Goal: Task Accomplishment & Management: Manage account settings

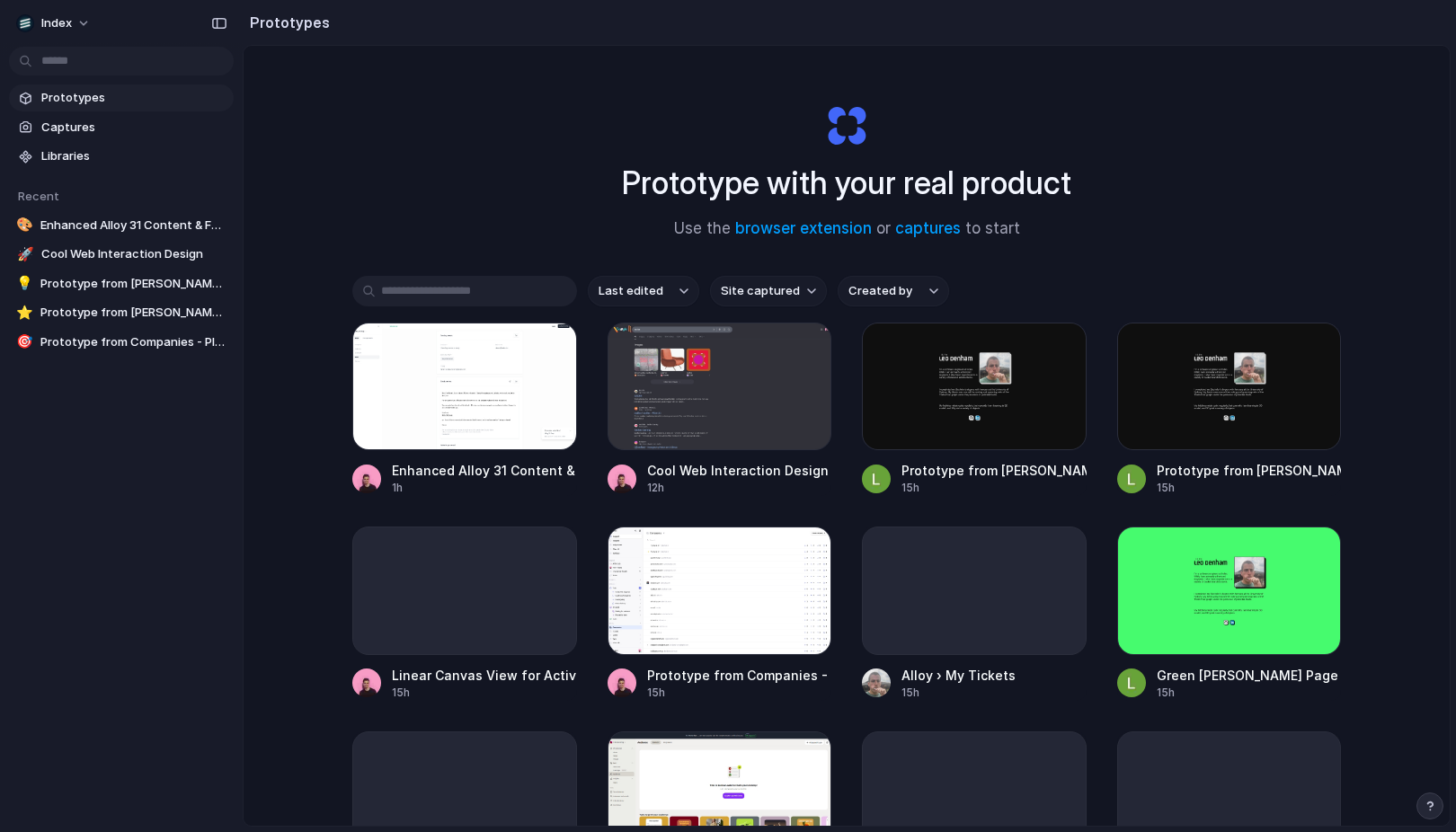
click at [729, 290] on span "Site captured" at bounding box center [760, 292] width 79 height 18
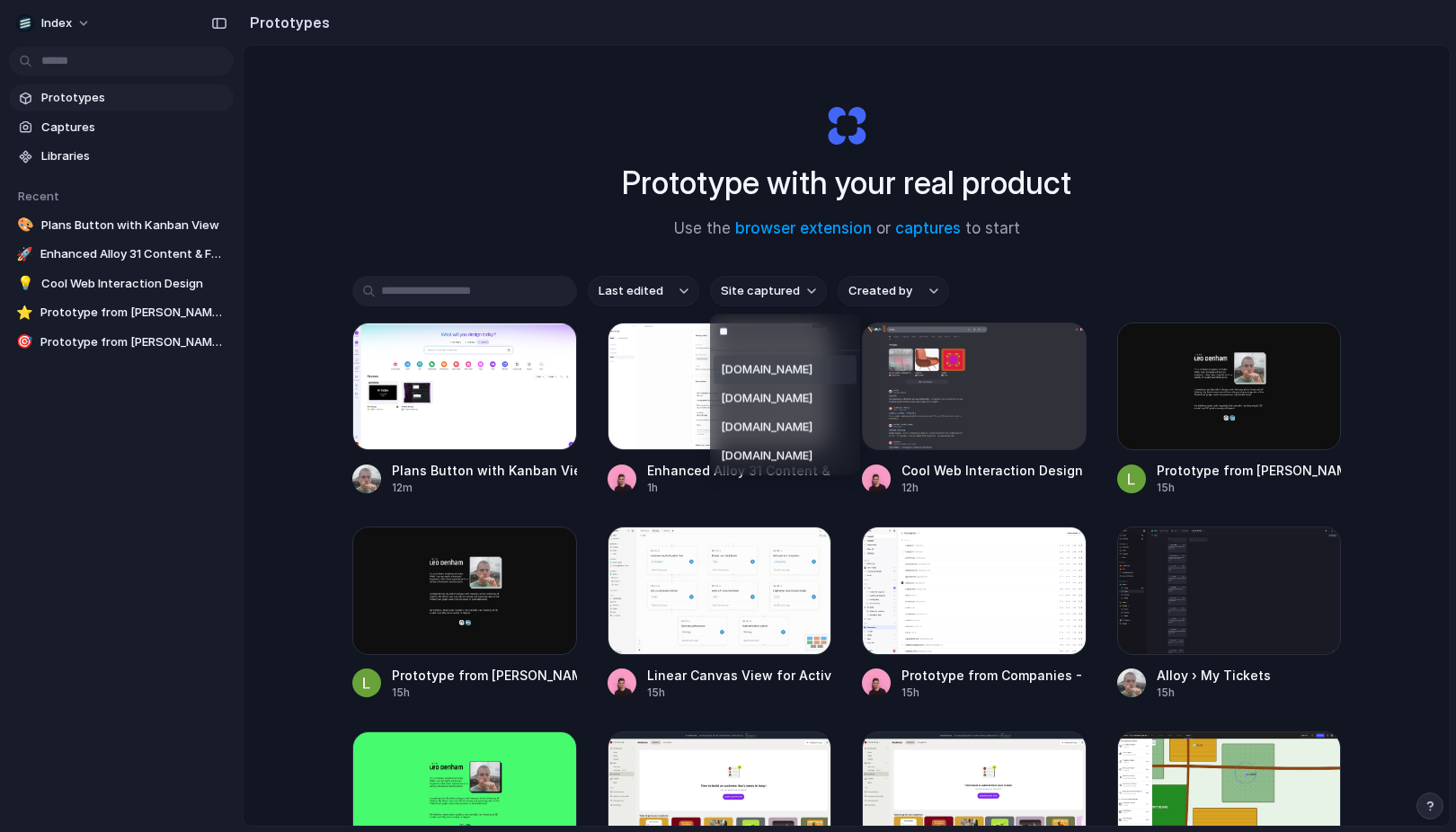
type input "*"
type input "******"
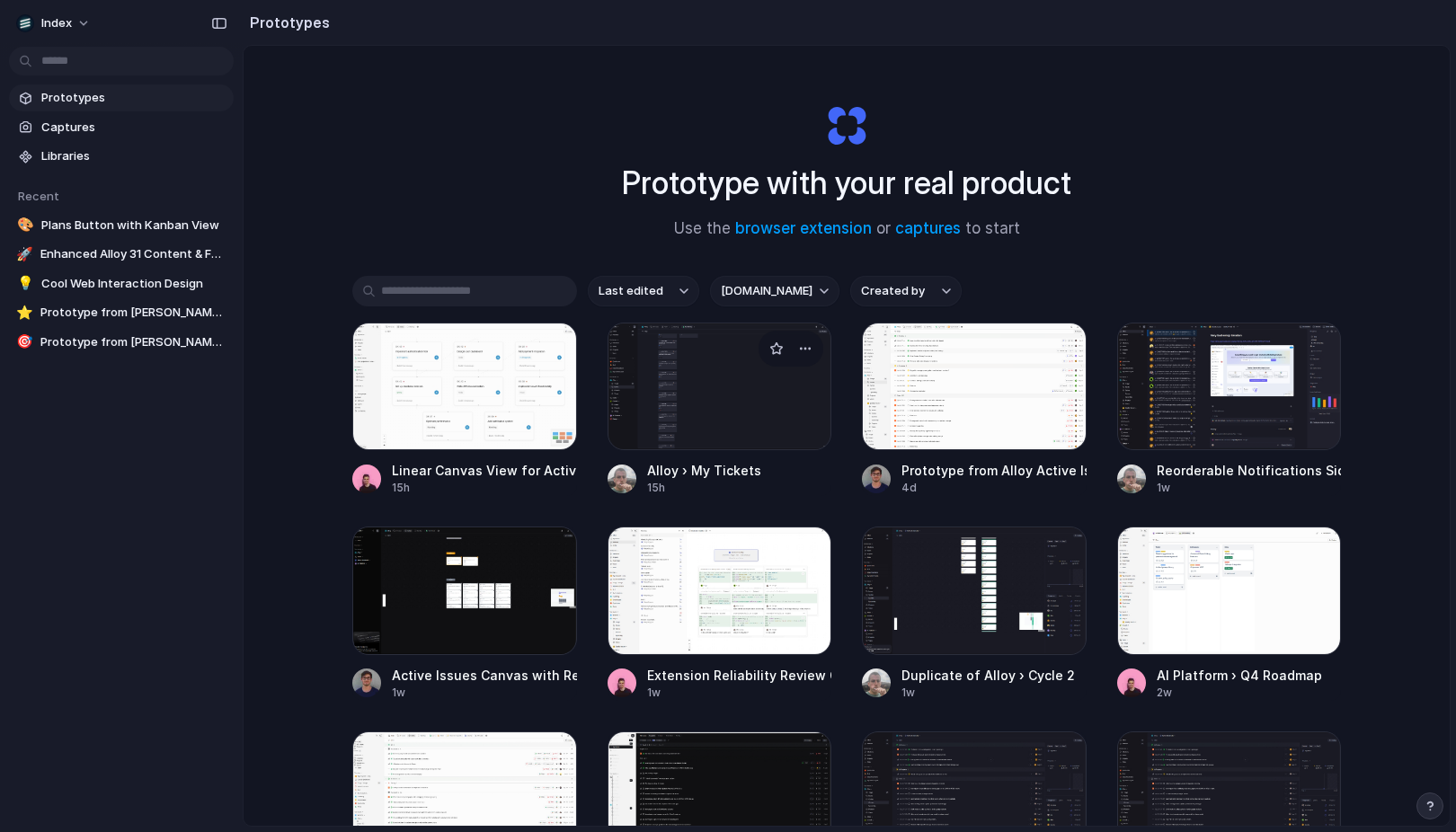
click at [673, 393] on div at bounding box center [720, 386] width 225 height 128
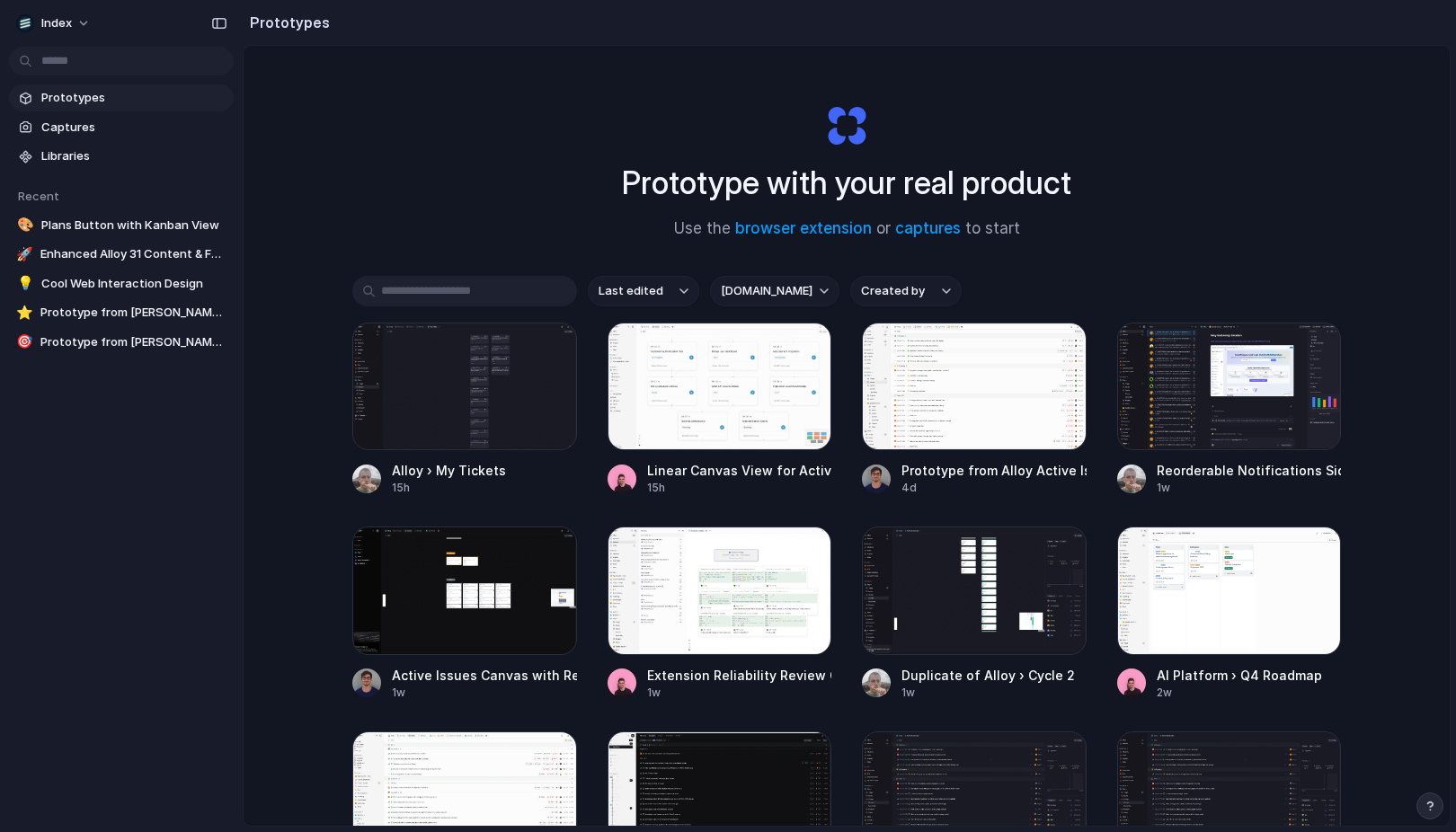
click at [759, 296] on span "linear.app" at bounding box center [767, 292] width 92 height 18
type input "****"
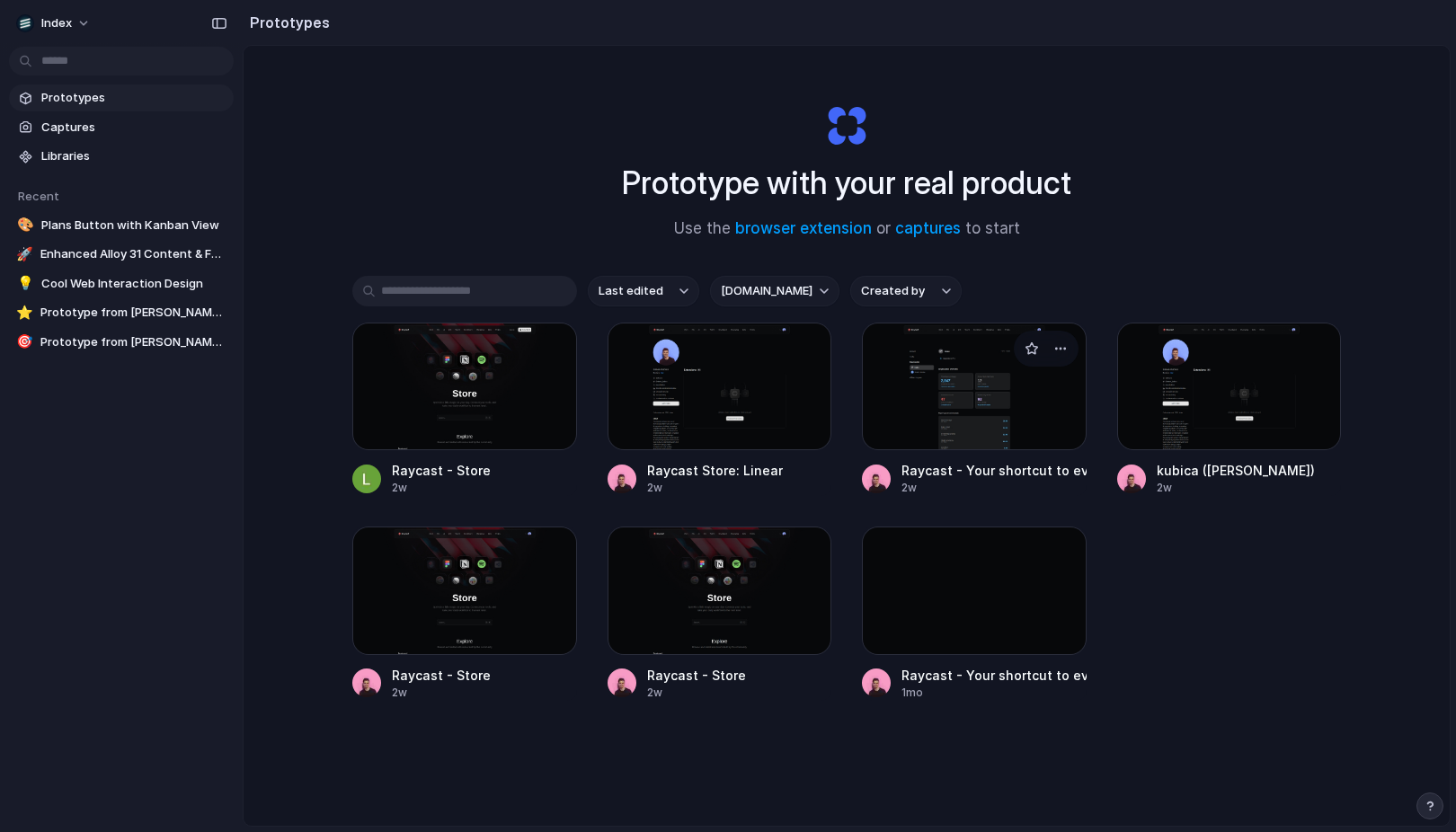
click at [955, 430] on div at bounding box center [975, 386] width 225 height 128
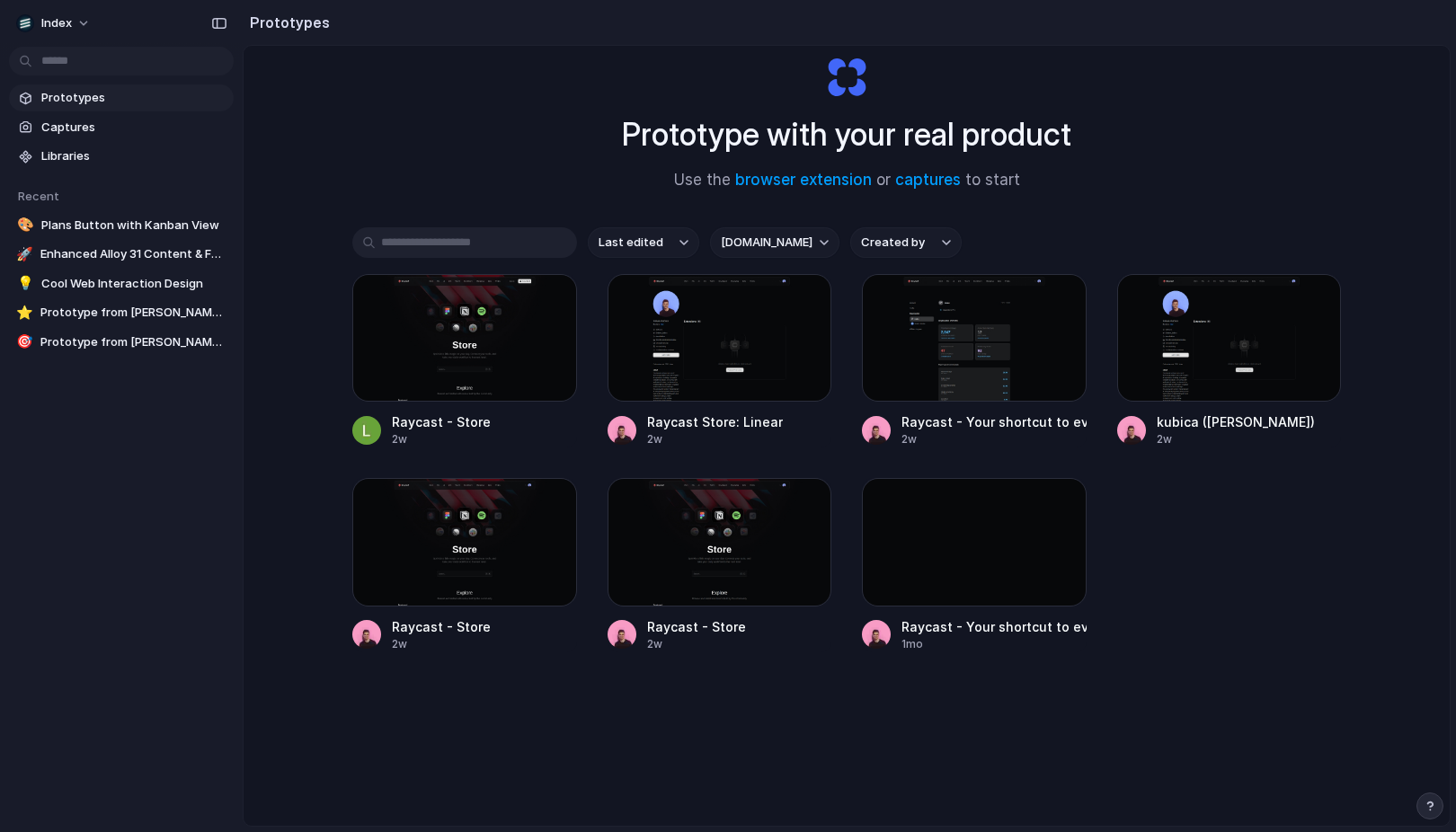
click at [745, 259] on div "Last edited raycast.com Created by Raycast - Store 2w Raycast Store: Linear 2w …" at bounding box center [847, 495] width 989 height 537
click at [756, 251] on span "raycast.com" at bounding box center [767, 242] width 92 height 18
type input "******"
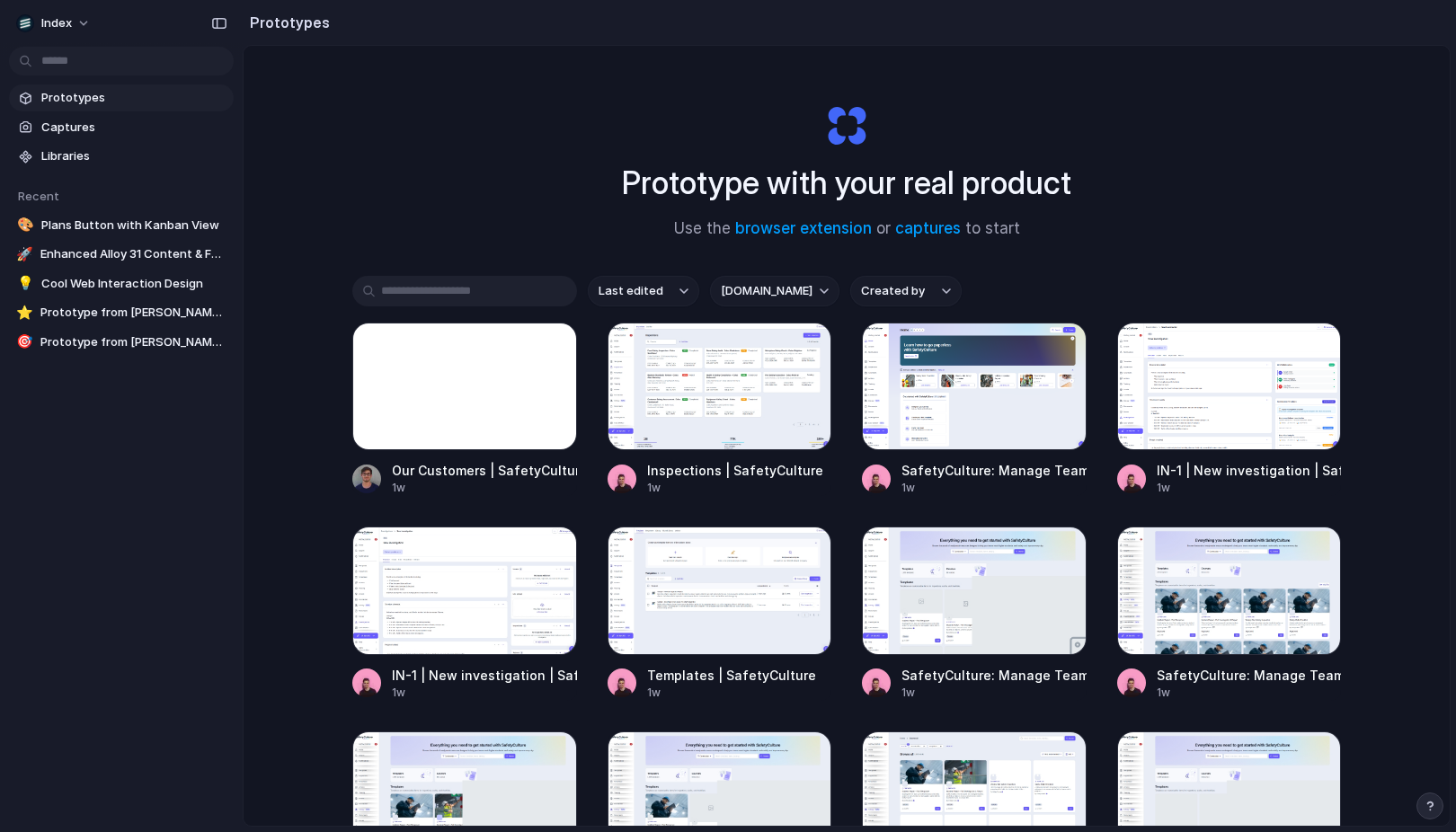
click at [763, 305] on button "safetyculture.com" at bounding box center [775, 292] width 129 height 31
click at [562, 188] on div "All sites christianiacullo.com canva.com google.com safetyculture.com linear.ap…" at bounding box center [728, 416] width 1456 height 832
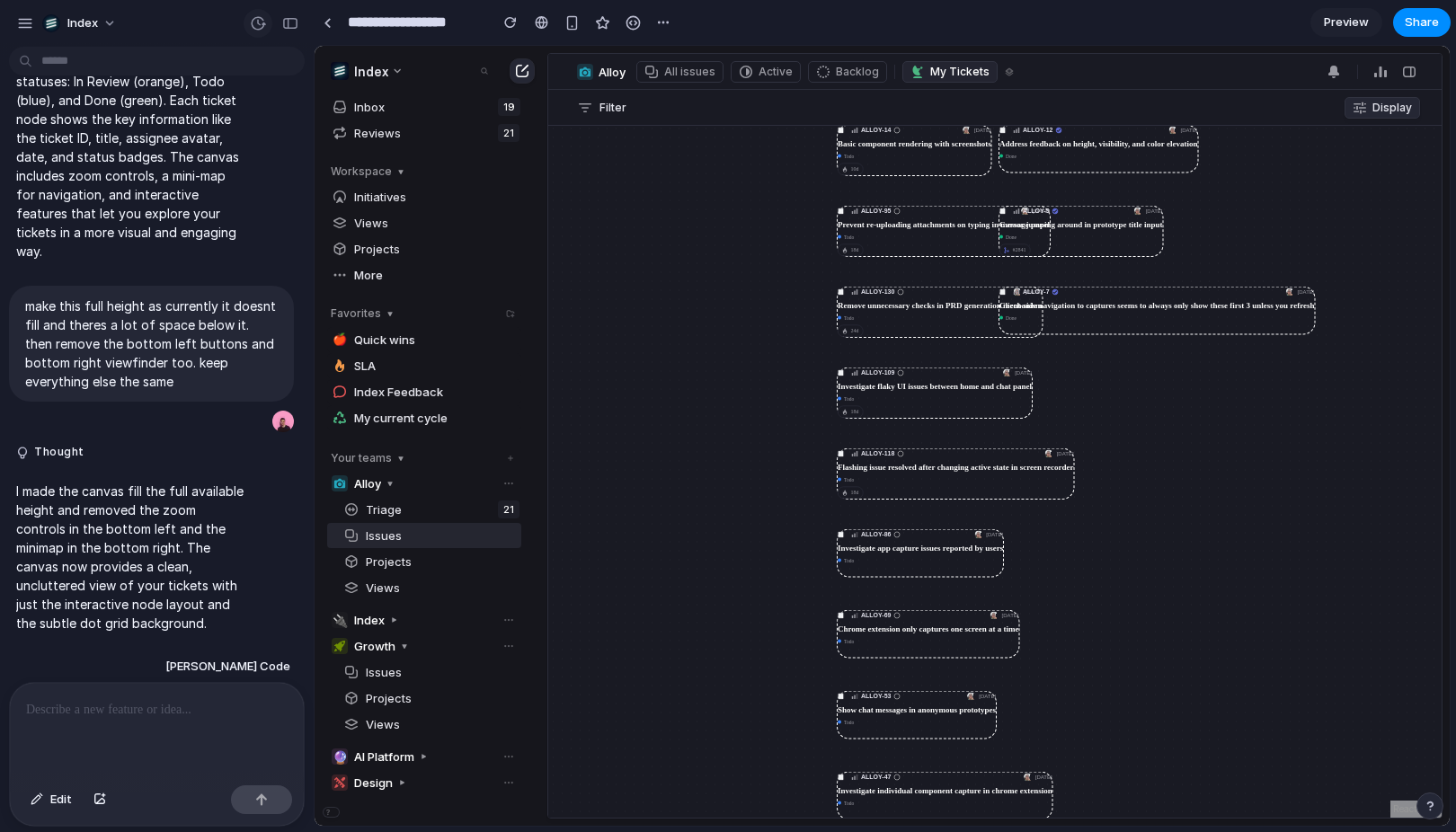
click at [265, 26] on div "button" at bounding box center [258, 24] width 16 height 16
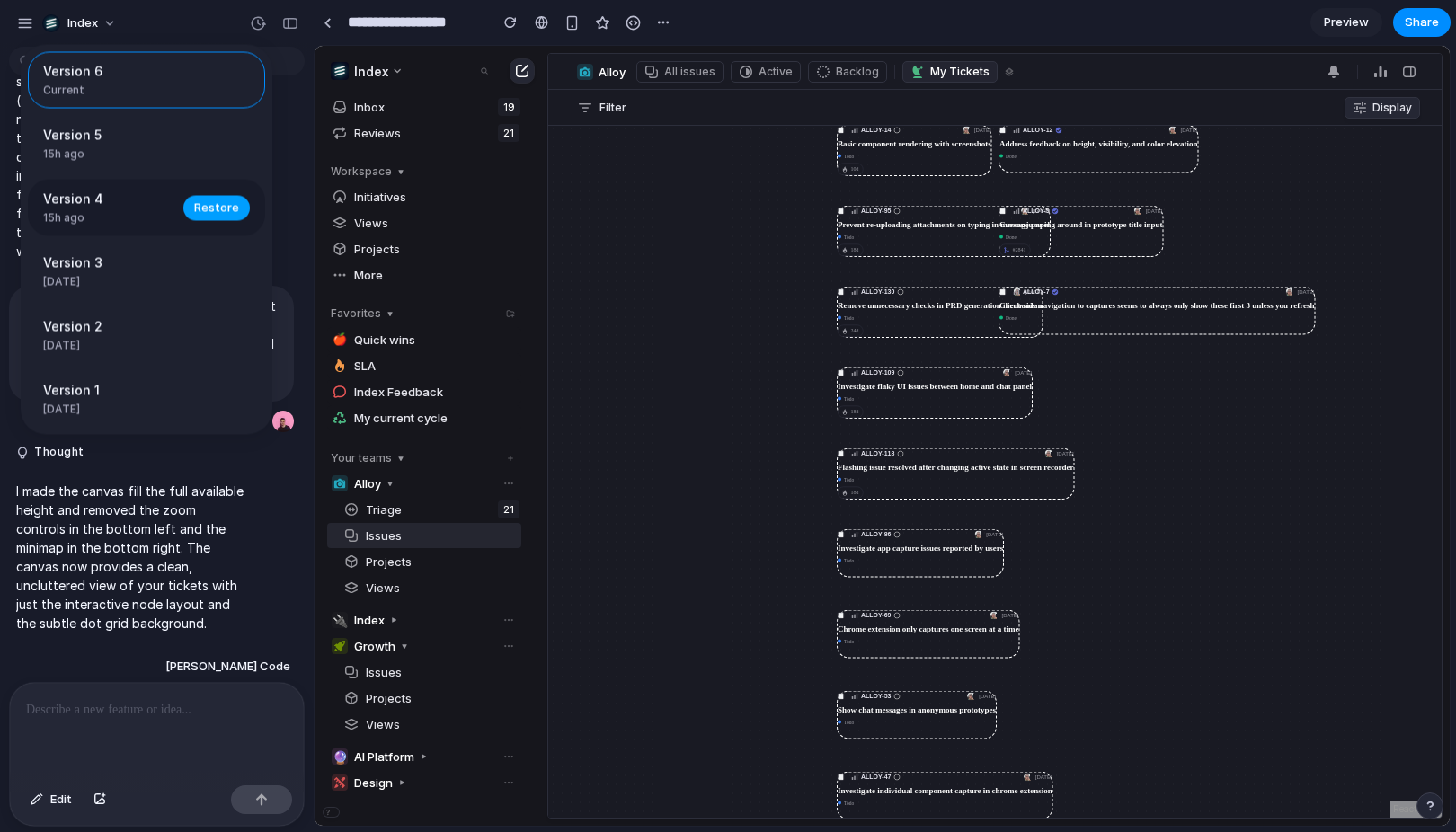
click at [204, 209] on span "Restore" at bounding box center [216, 208] width 45 height 18
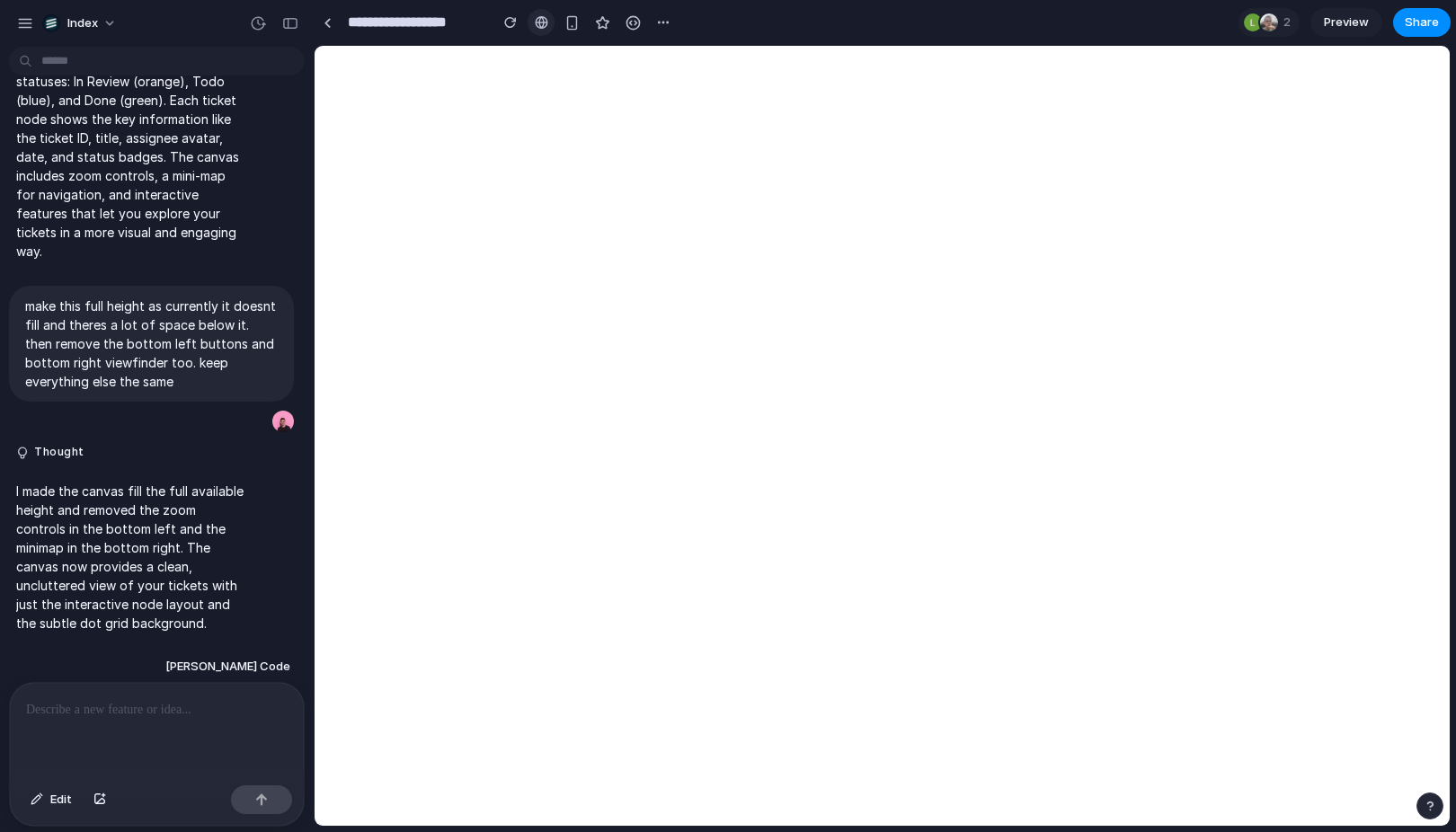
click at [537, 26] on div at bounding box center [542, 23] width 14 height 15
click at [532, 24] on link at bounding box center [542, 23] width 27 height 27
click at [67, 796] on span "Edit" at bounding box center [61, 800] width 22 height 18
click at [511, 23] on div "button" at bounding box center [511, 23] width 13 height 13
click at [71, 802] on span "Edit" at bounding box center [61, 800] width 22 height 18
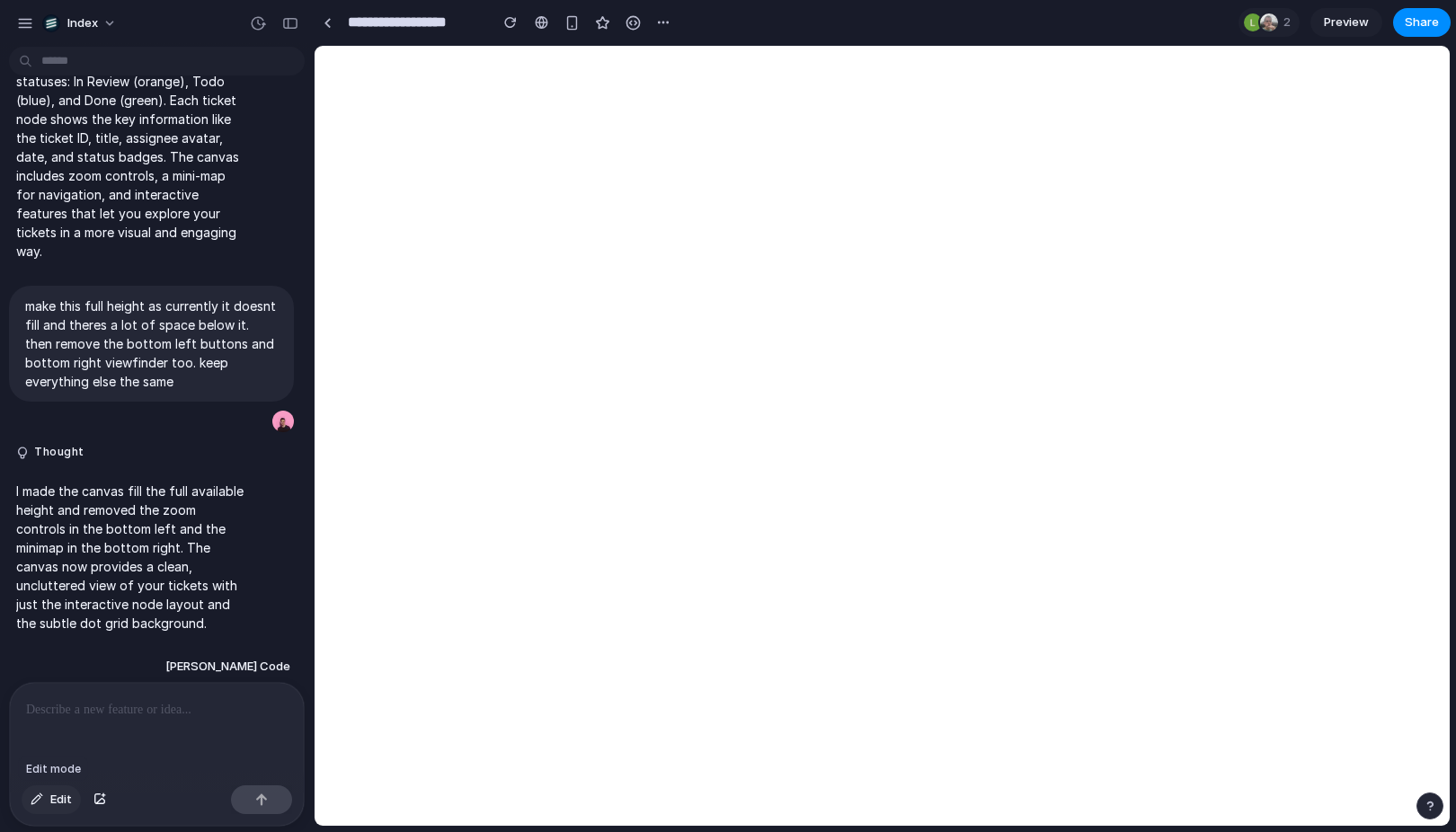
click at [71, 802] on span "Edit" at bounding box center [61, 800] width 22 height 18
click at [979, 462] on div at bounding box center [883, 436] width 1134 height 779
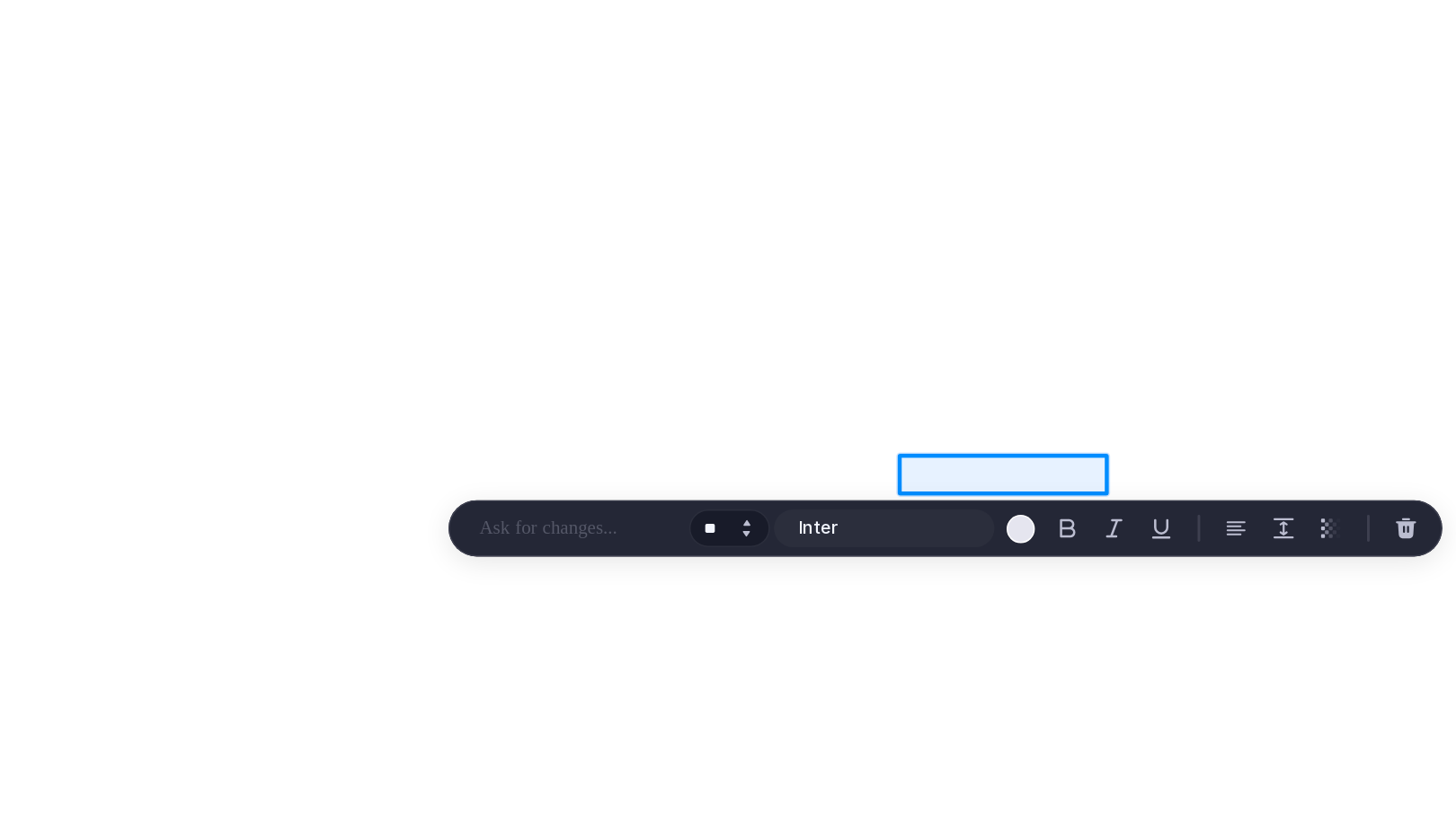
click at [827, 503] on button "Increment" at bounding box center [823, 503] width 18 height 9
type input "**"
click at [1038, 505] on div "button" at bounding box center [1038, 507] width 16 height 16
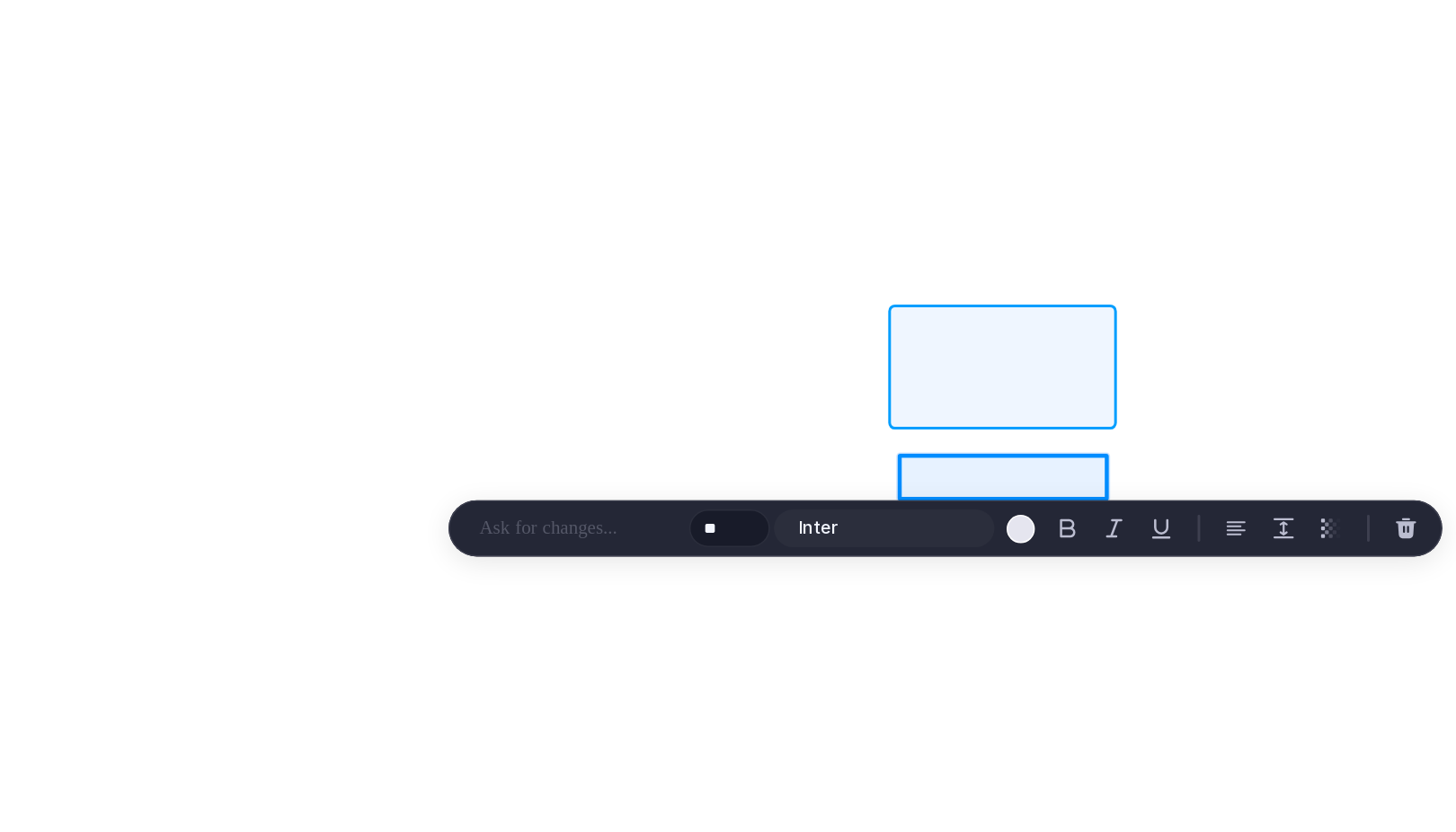
click at [948, 416] on div at bounding box center [883, 436] width 1134 height 779
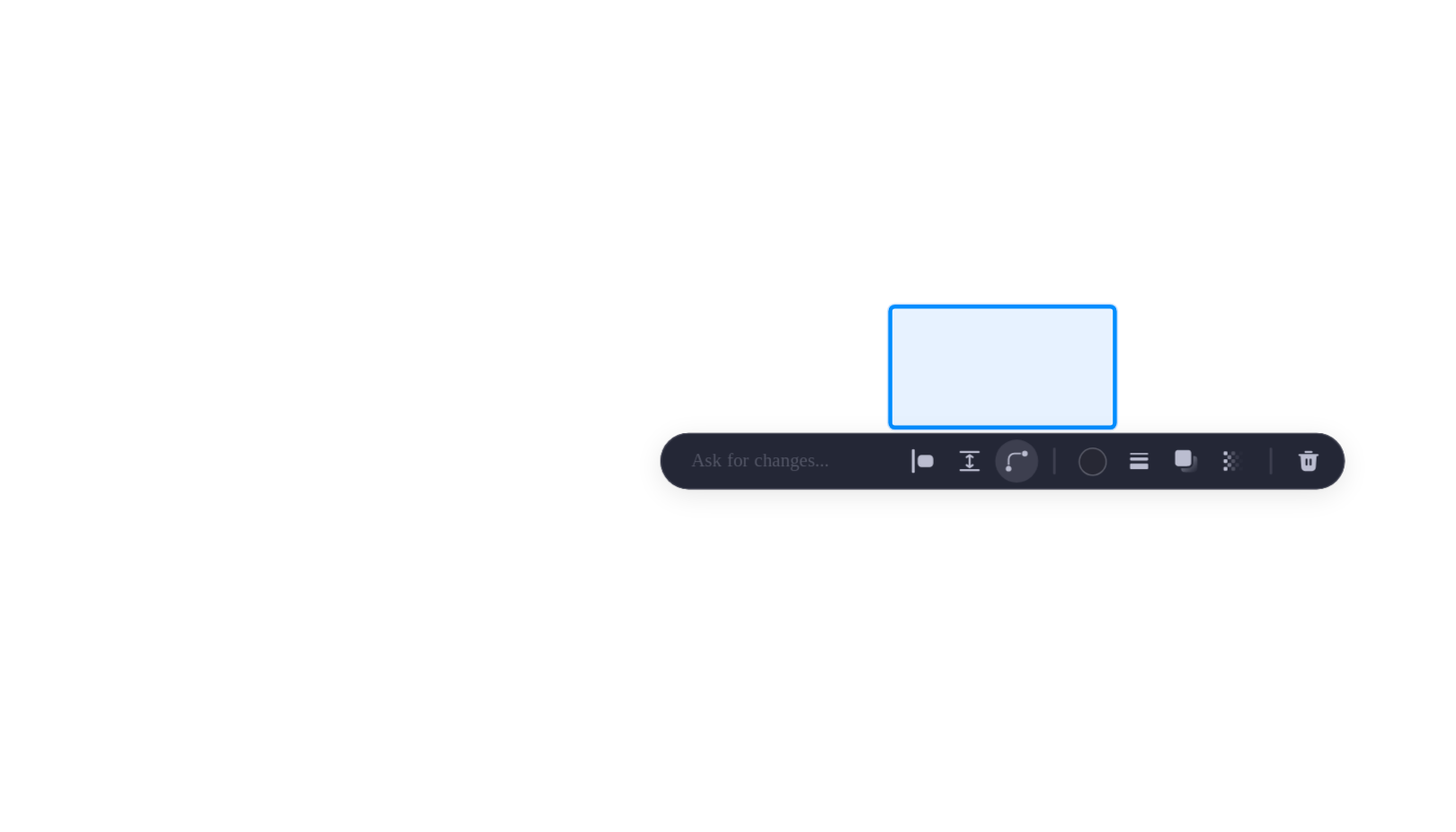
click at [995, 458] on button "button" at bounding box center [1006, 462] width 29 height 29
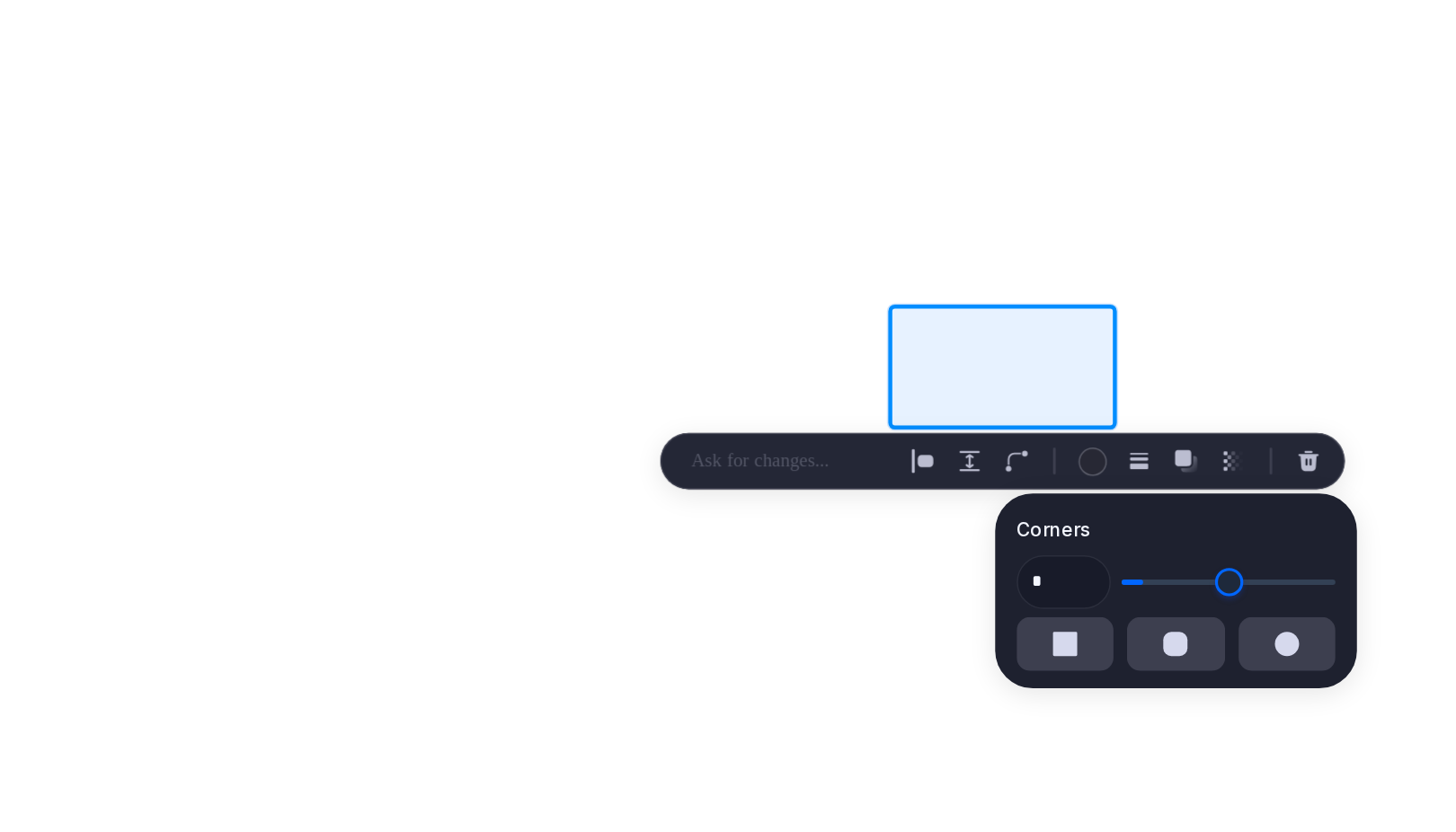
type input "*"
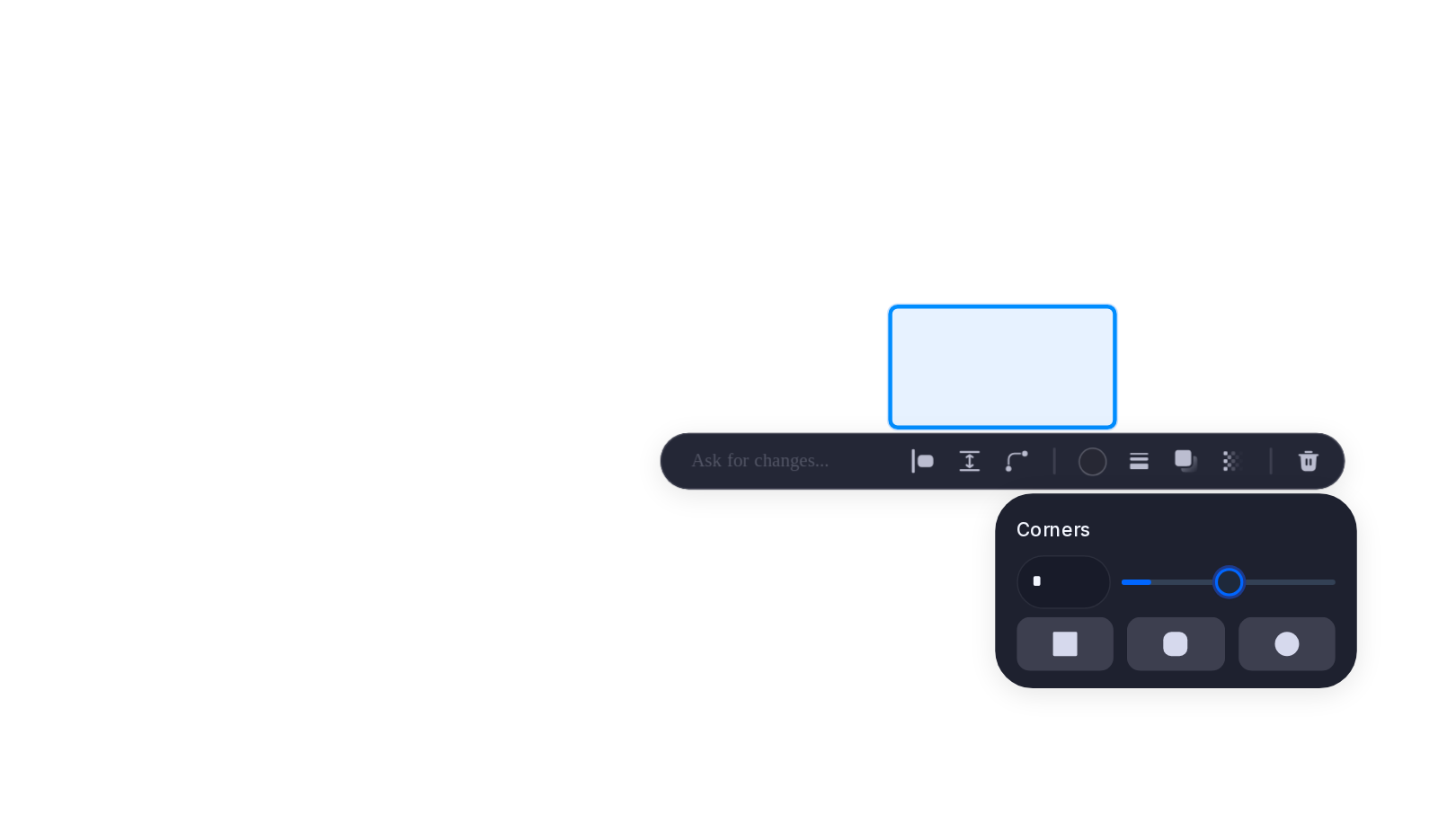
type input "*"
type input "**"
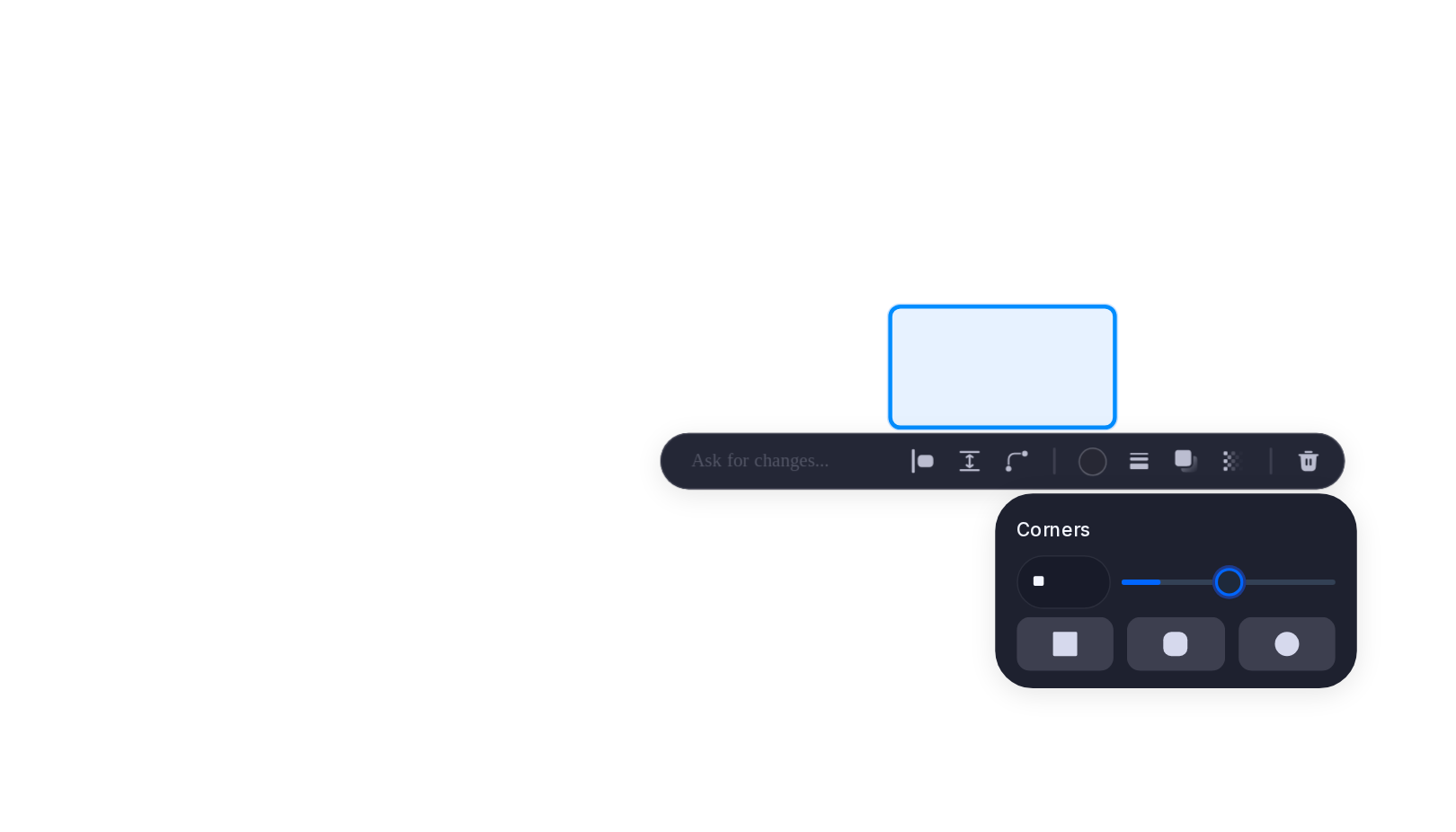
type input "**"
drag, startPoint x: 1092, startPoint y: 546, endPoint x: 1106, endPoint y: 547, distance: 14.0
type input "**"
click at [1106, 547] on input "range" at bounding box center [1146, 543] width 143 height 18
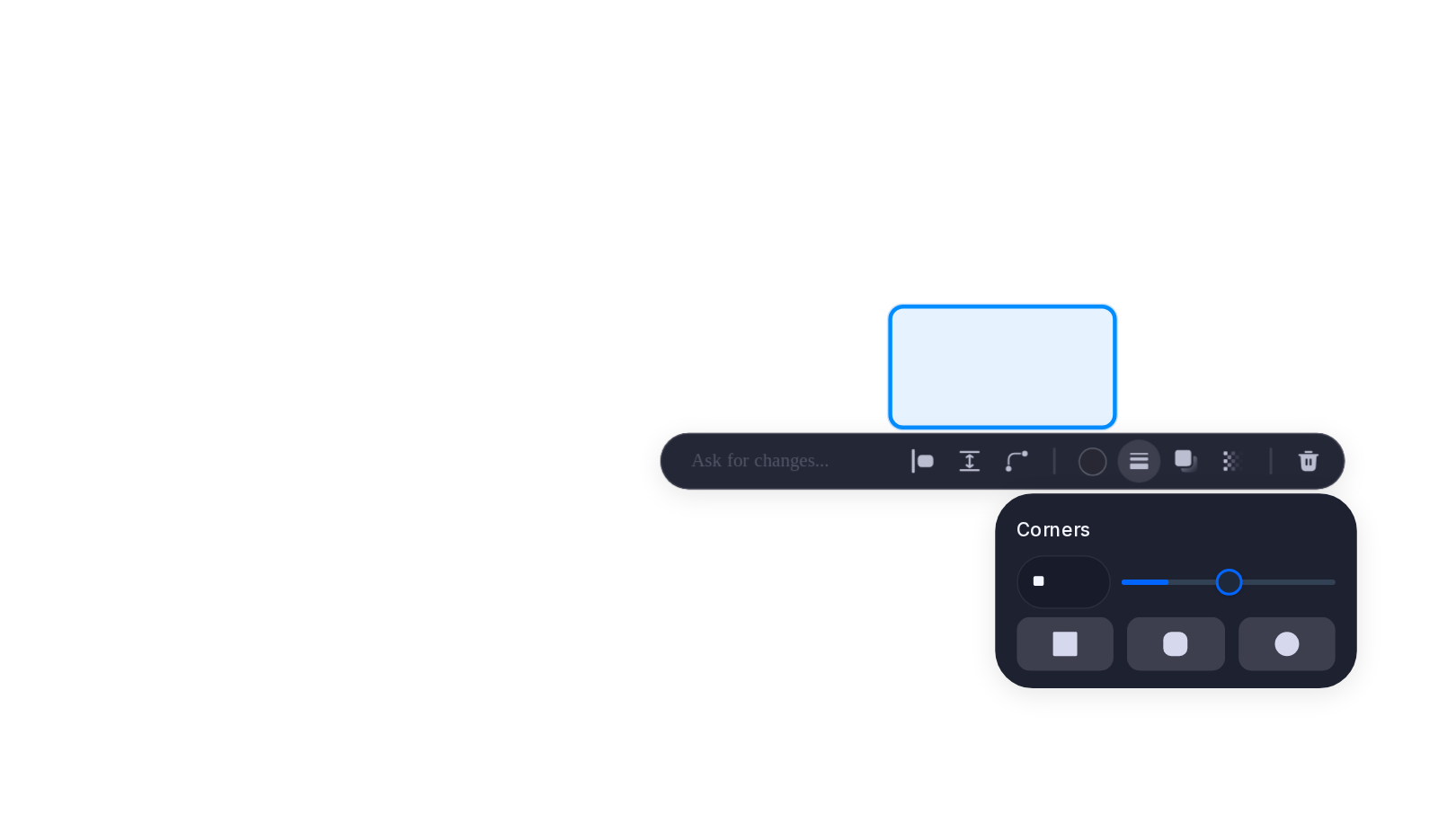
click at [1075, 462] on button "button" at bounding box center [1087, 462] width 29 height 29
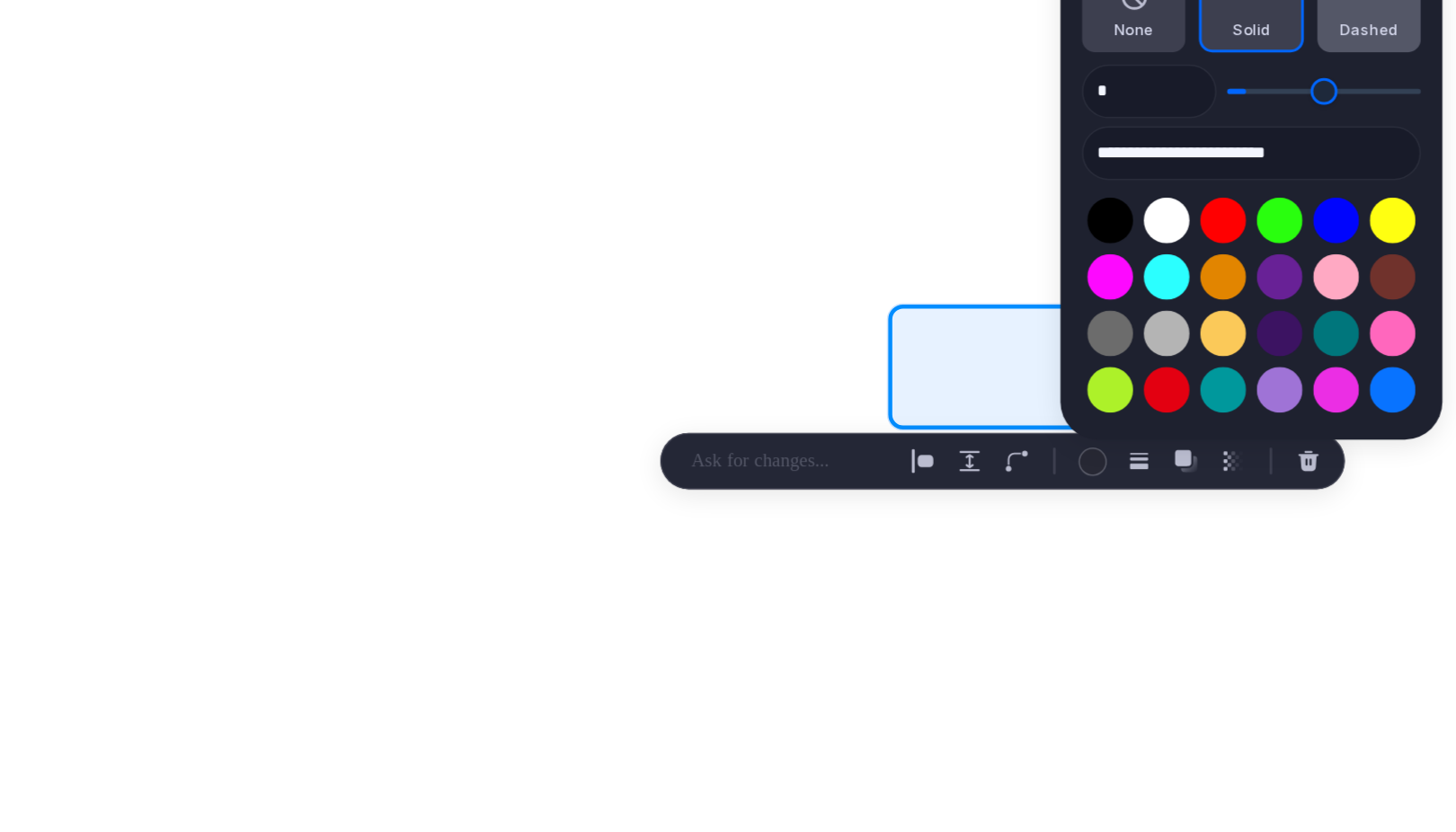
click at [1217, 173] on button "Dashed" at bounding box center [1240, 160] width 69 height 56
click at [1172, 172] on span "Solid" at bounding box center [1162, 173] width 26 height 15
click at [1100, 293] on button "Select color oklch(1 0 0)" at bounding box center [1104, 301] width 33 height 33
type input "**********"
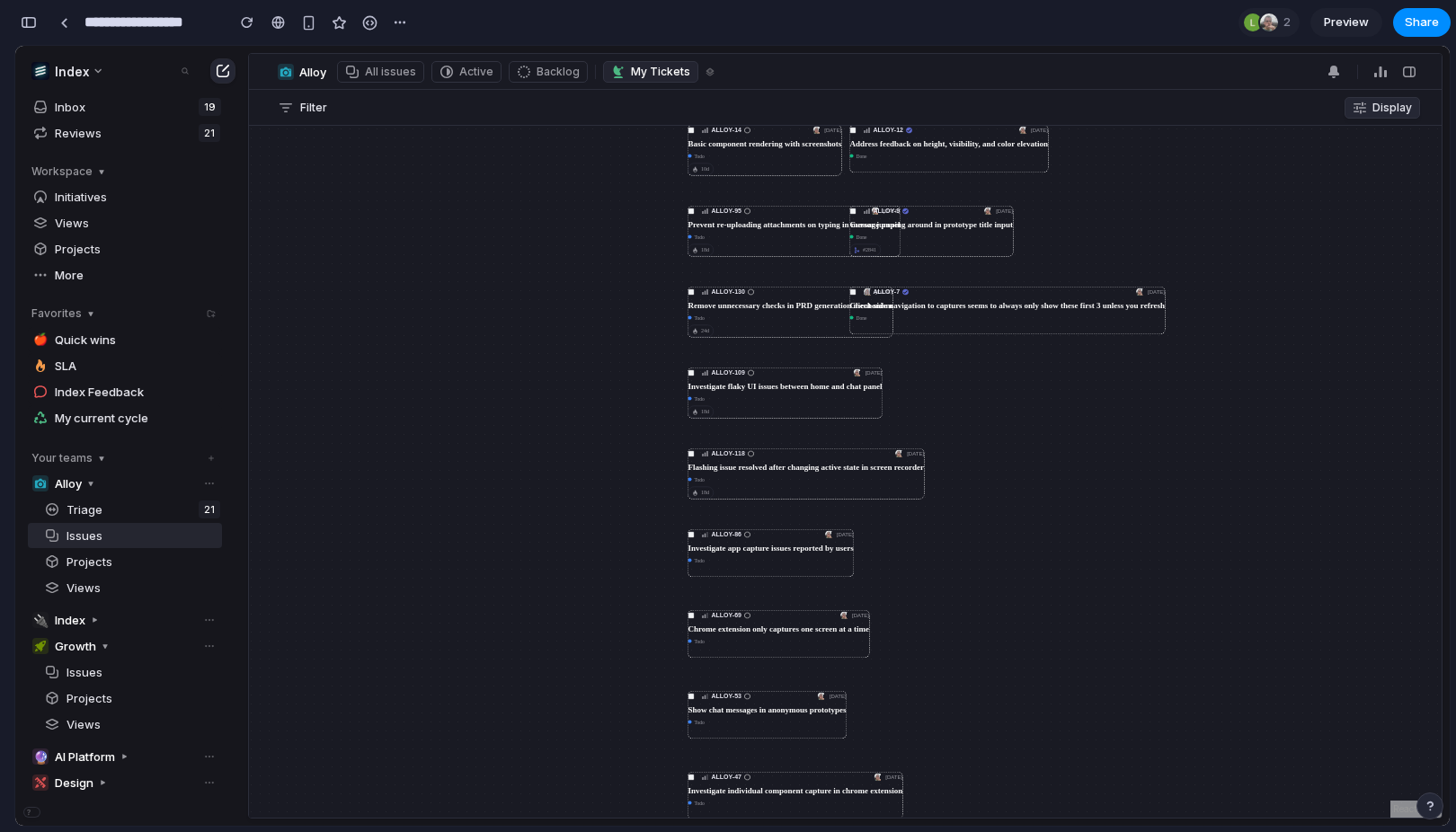
scroll to position [3209, 0]
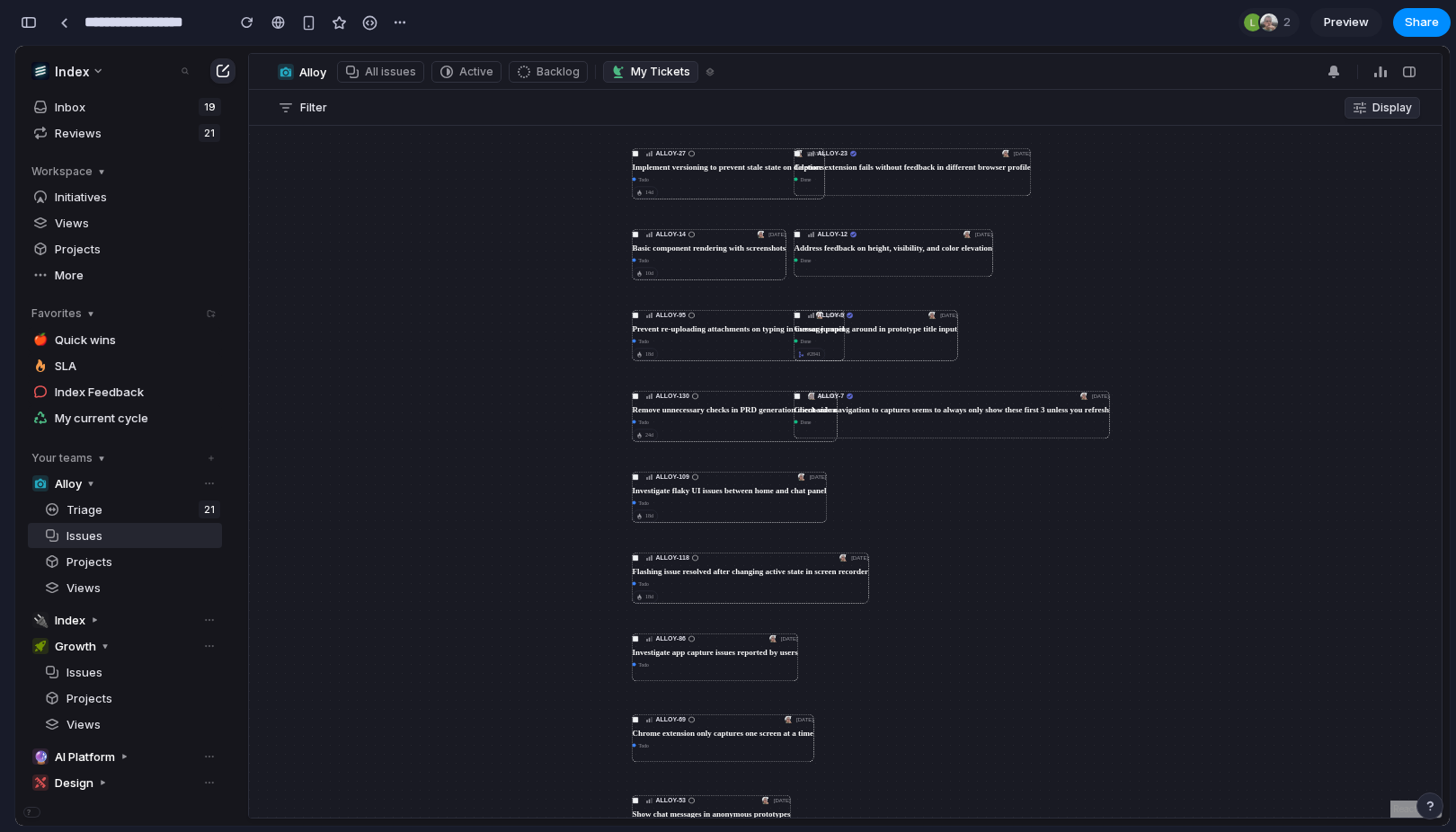
drag, startPoint x: 668, startPoint y: 263, endPoint x: 552, endPoint y: 470, distance: 237.3
click at [552, 470] on div "ALLOY-51 Aug 4 Prompt to PRD in review #2878 14d ALLOY-4 Jul 29 Fix routing iss…" at bounding box center [845, 471] width 1193 height 692
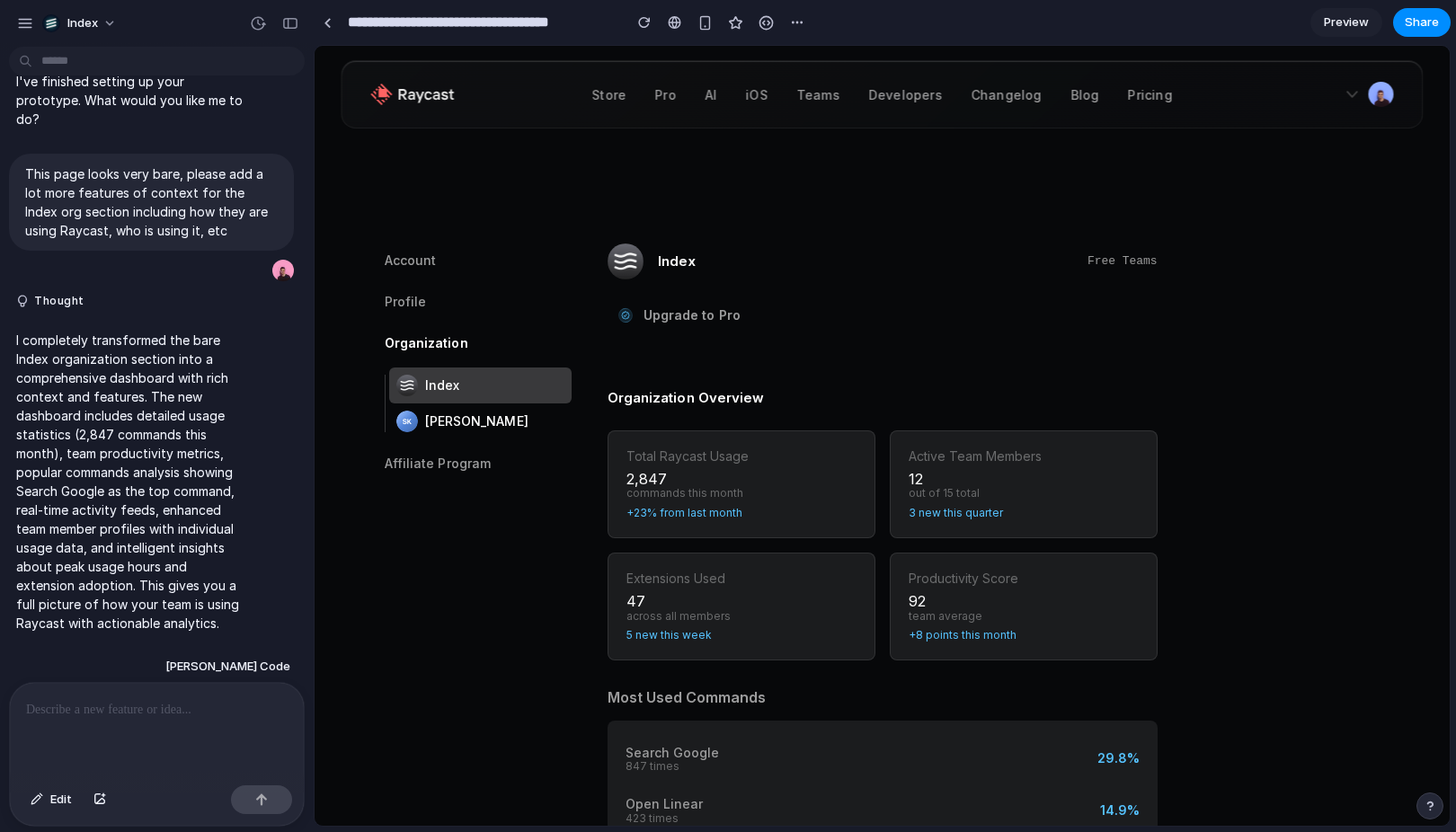
click at [419, 411] on link "Simon Kubica" at bounding box center [480, 421] width 182 height 36
click at [434, 394] on link "Index" at bounding box center [480, 385] width 182 height 36
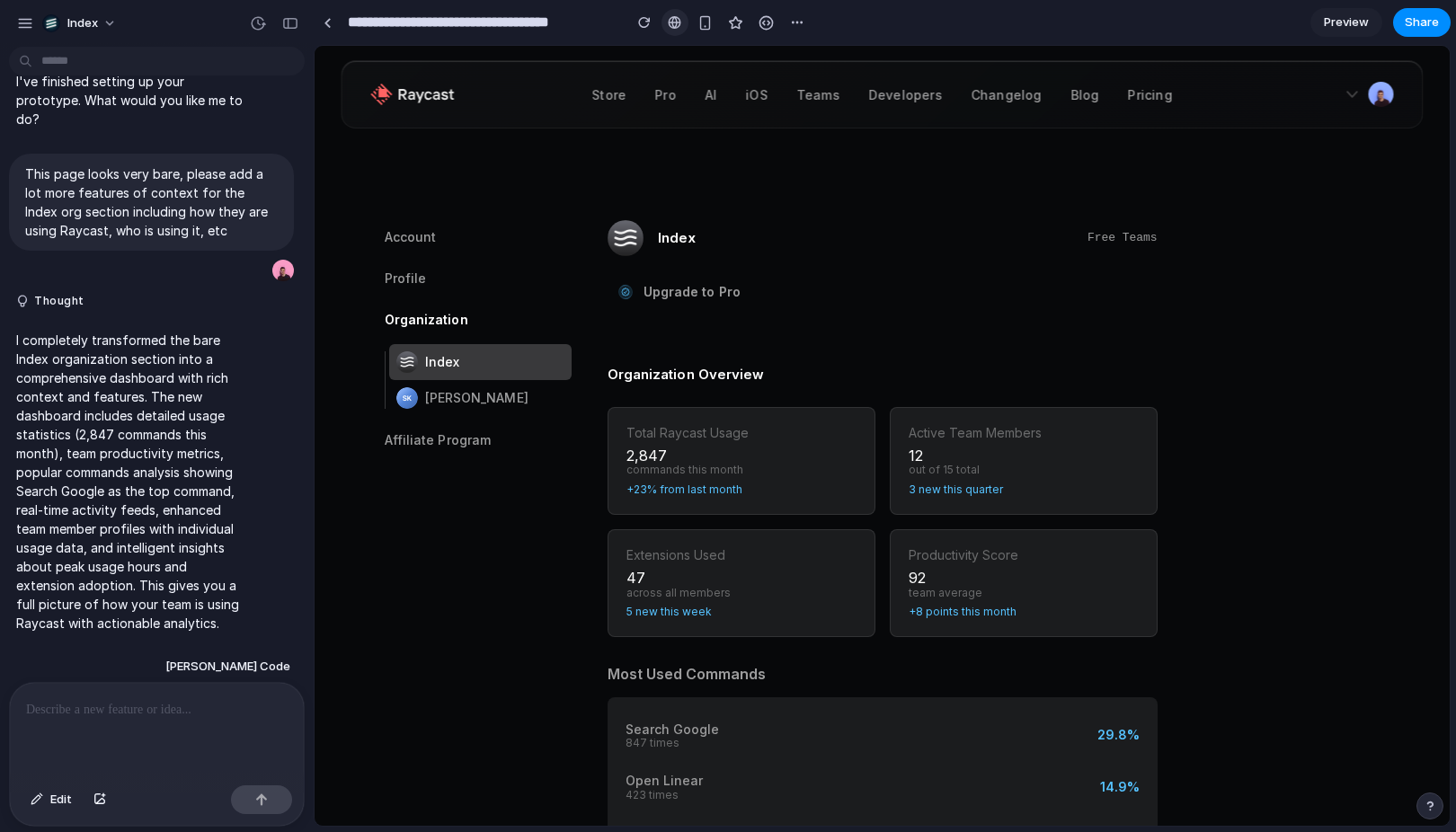
click at [668, 17] on div at bounding box center [675, 23] width 14 height 15
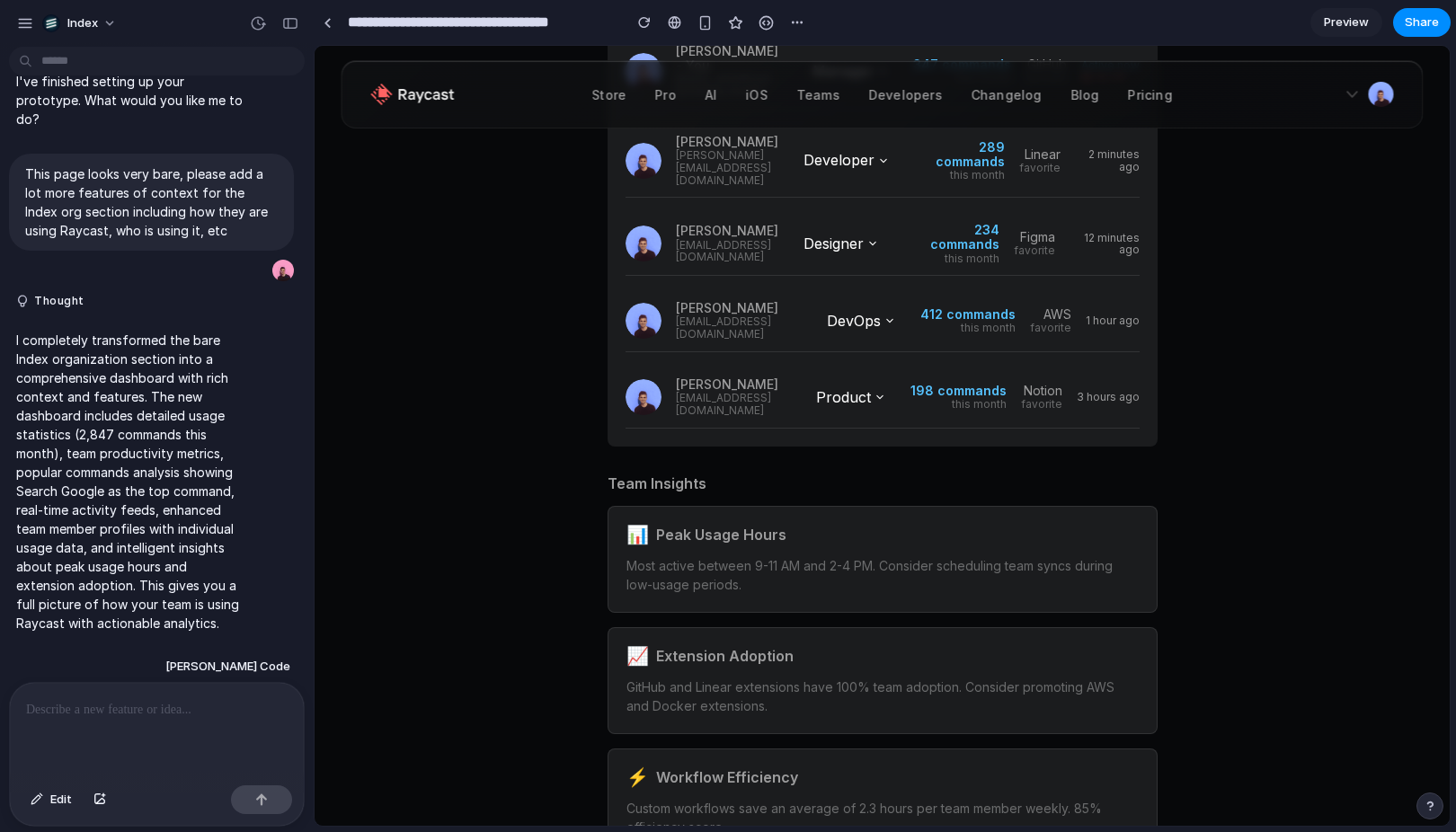
scroll to position [1586, 0]
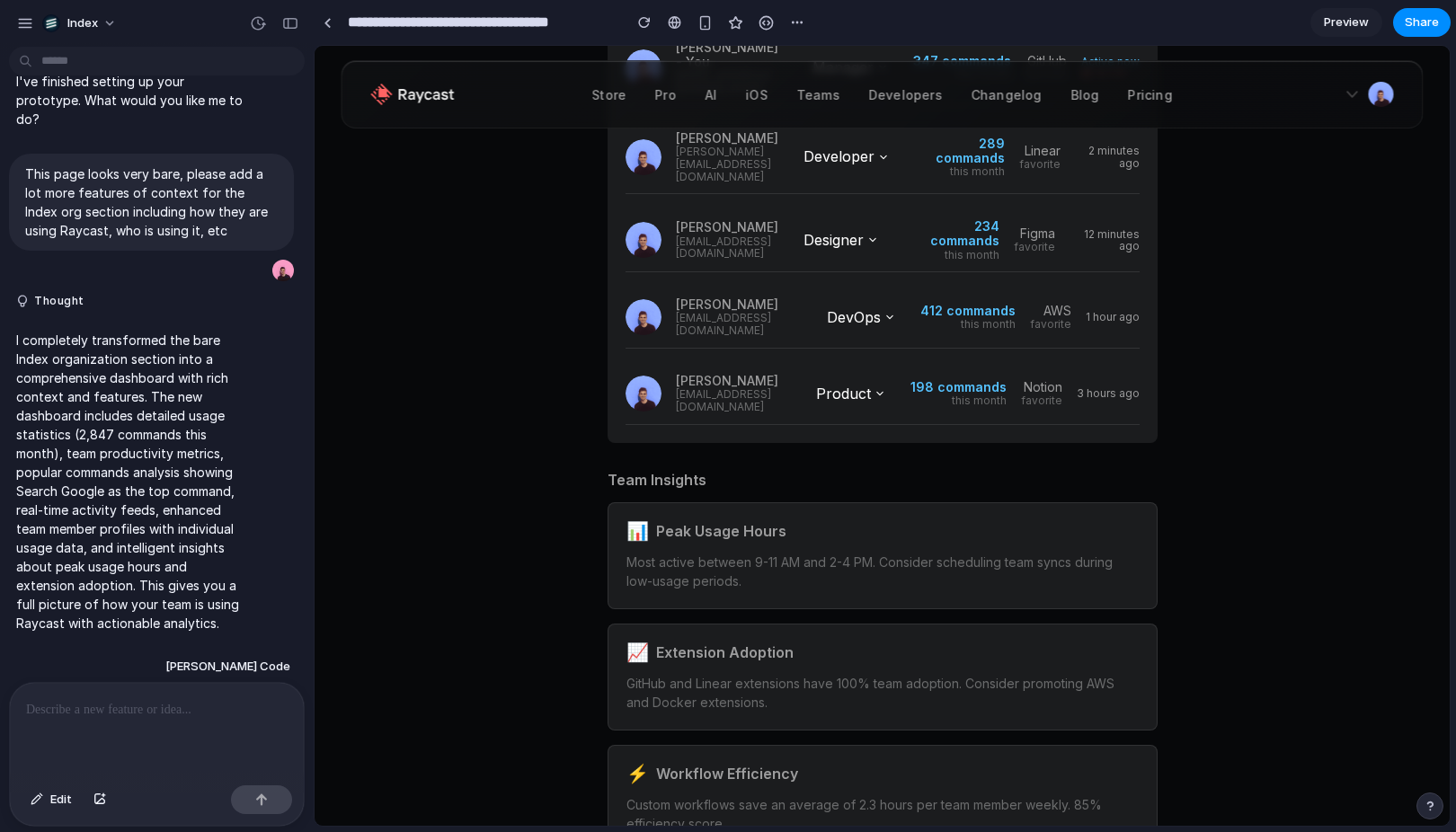
click at [865, 287] on div "Alex Rivera alex@index.com DevOps 412 commands this month AWS favorite 1 hour a…" at bounding box center [883, 318] width 514 height 62
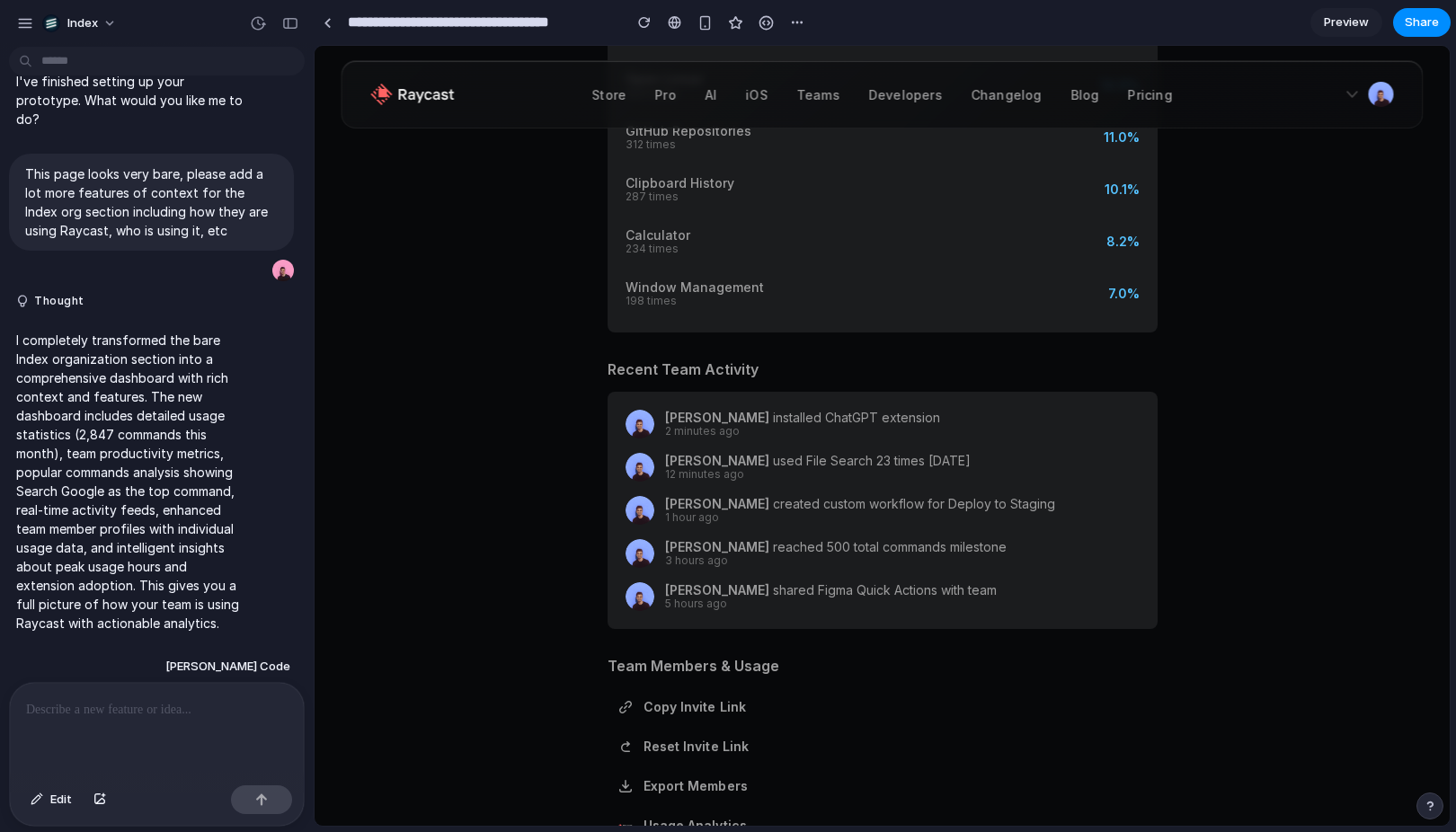
scroll to position [755, 0]
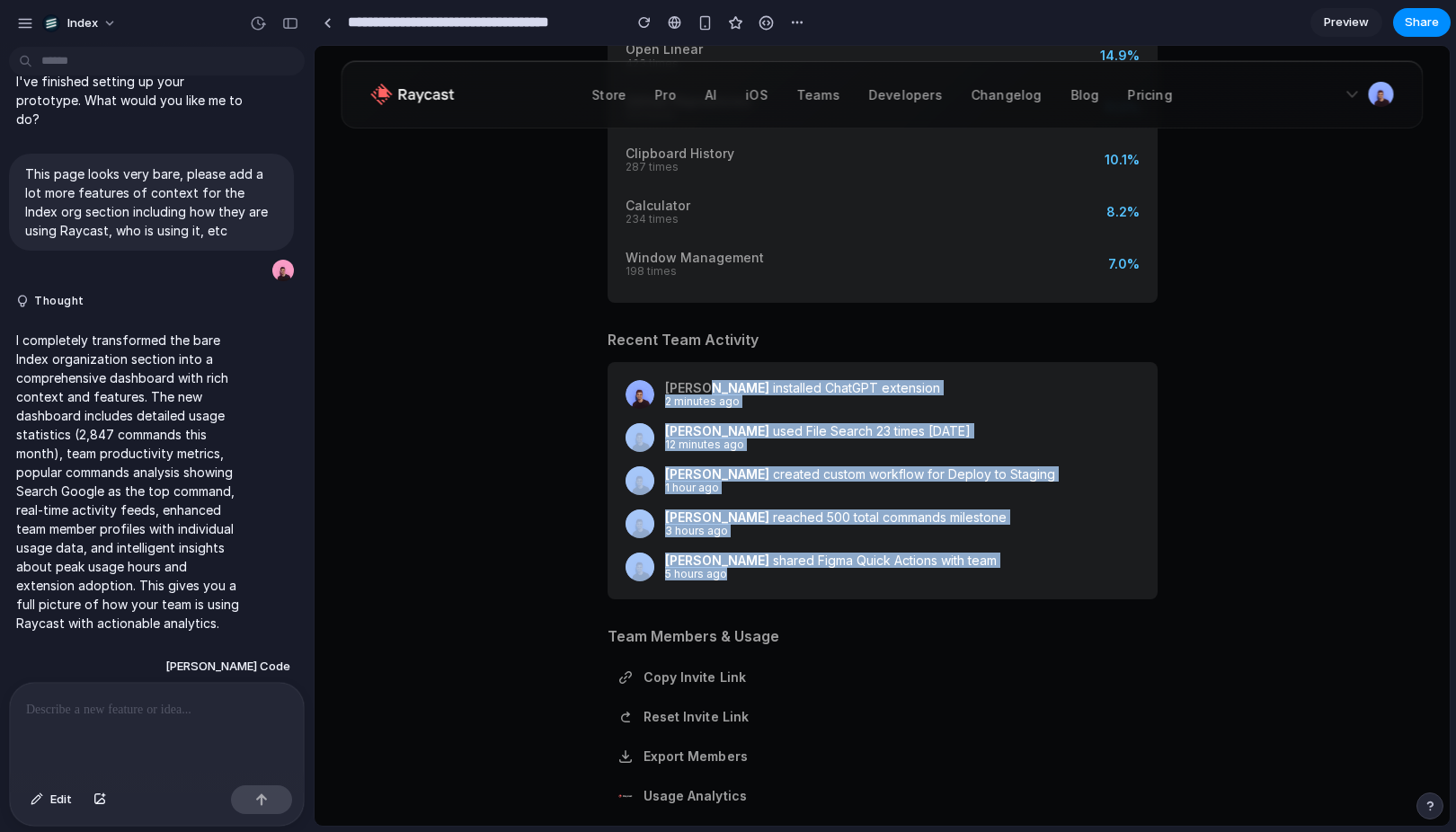
drag, startPoint x: 705, startPoint y: 400, endPoint x: 742, endPoint y: 586, distance: 189.6
click at [742, 586] on div "Sarah Chen installed ChatGPT extension 2 minutes ago Marcus Johnson used File S…" at bounding box center [883, 480] width 550 height 237
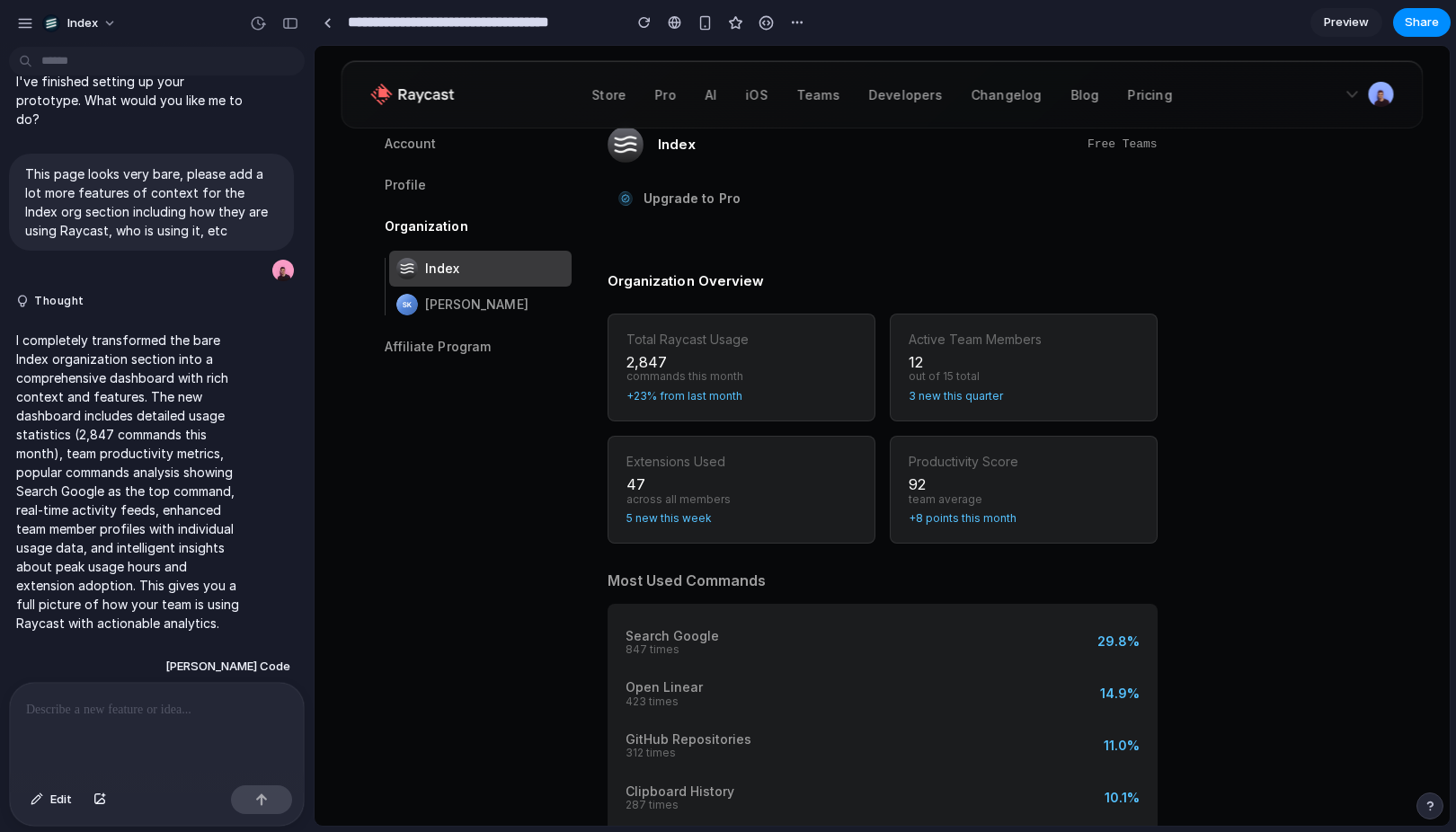
scroll to position [0, 0]
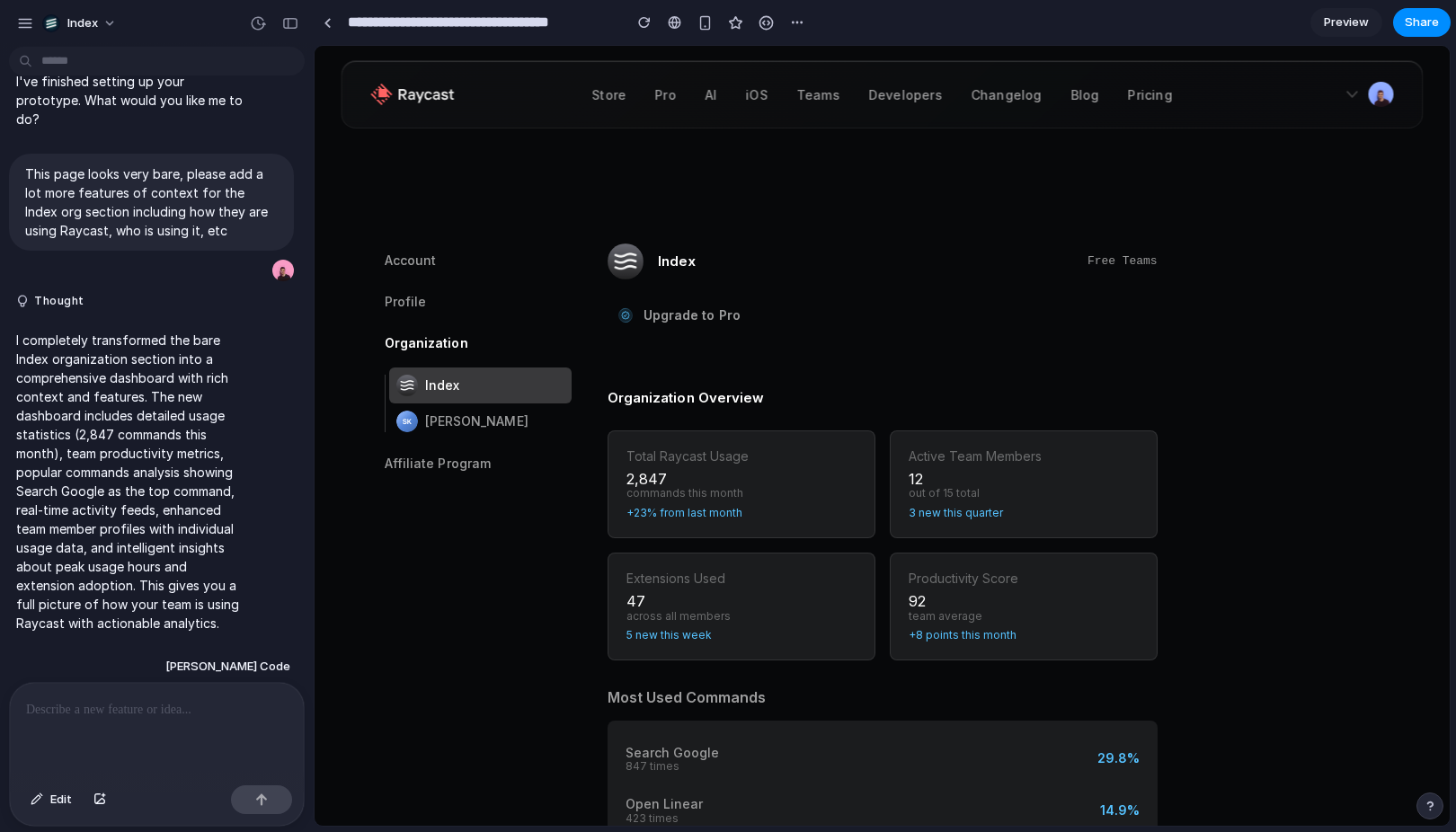
click at [330, 18] on div at bounding box center [327, 23] width 8 height 10
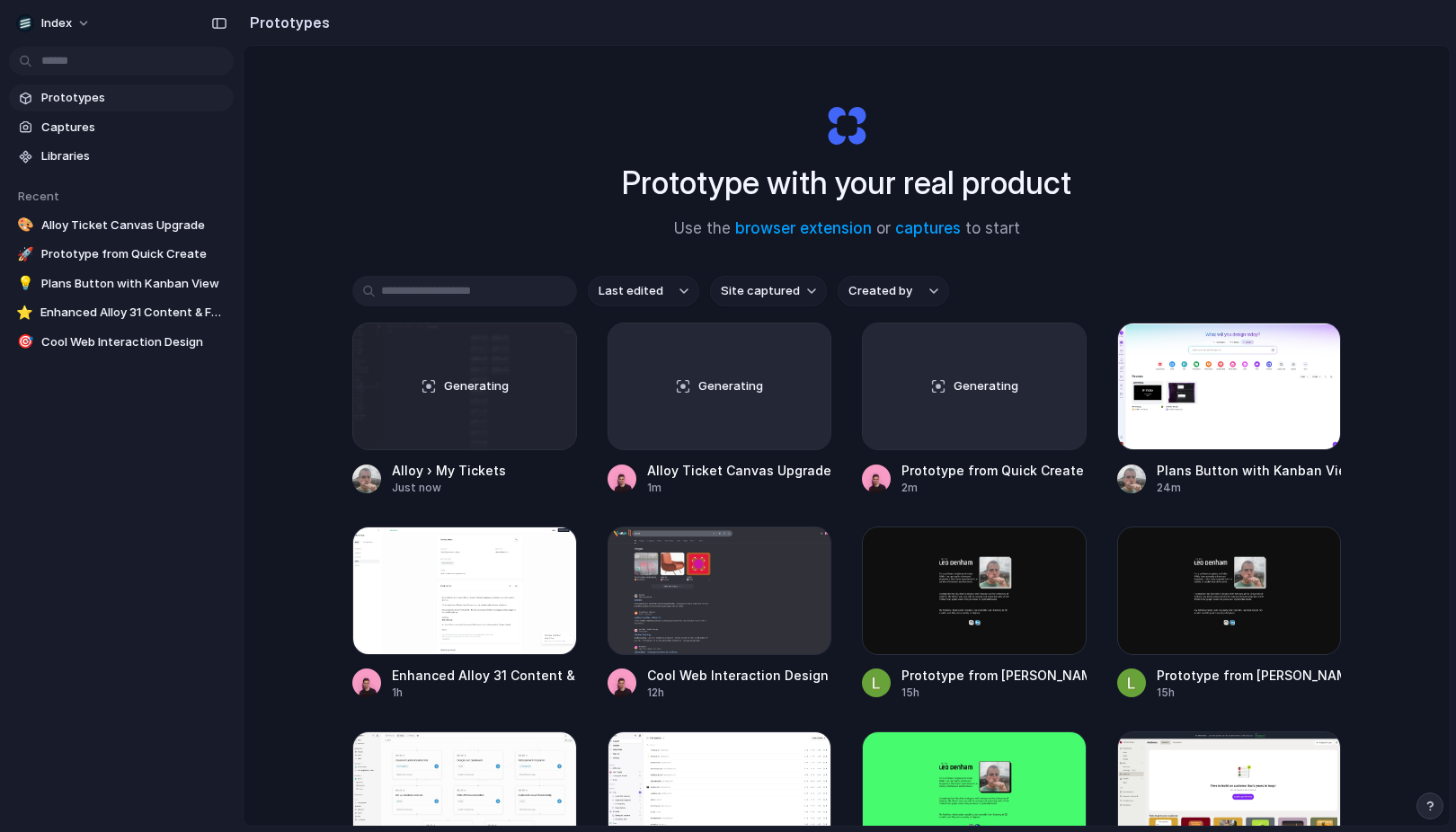
click at [770, 297] on span "Site captured" at bounding box center [760, 292] width 79 height 18
type input "******"
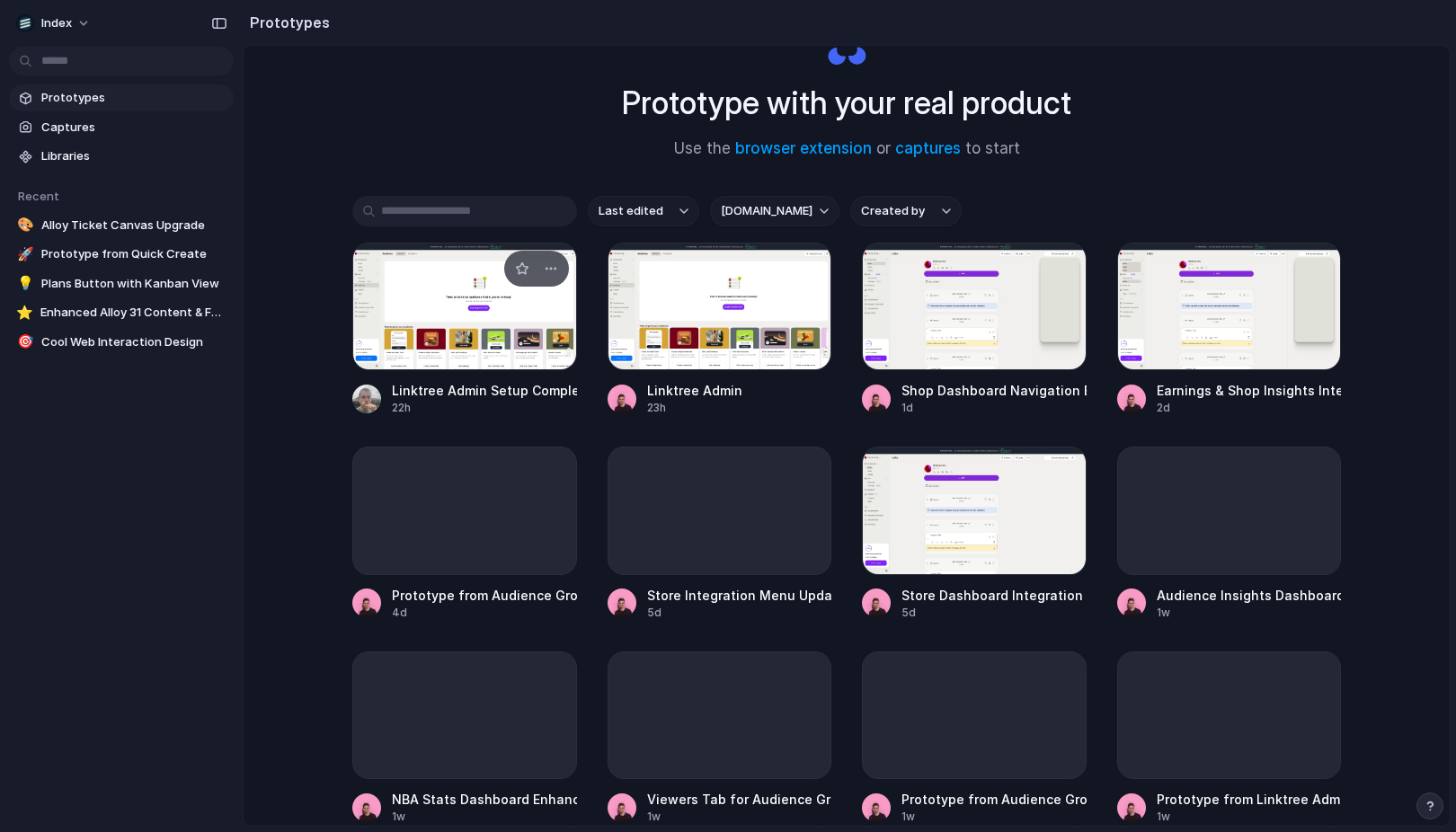
scroll to position [82, 0]
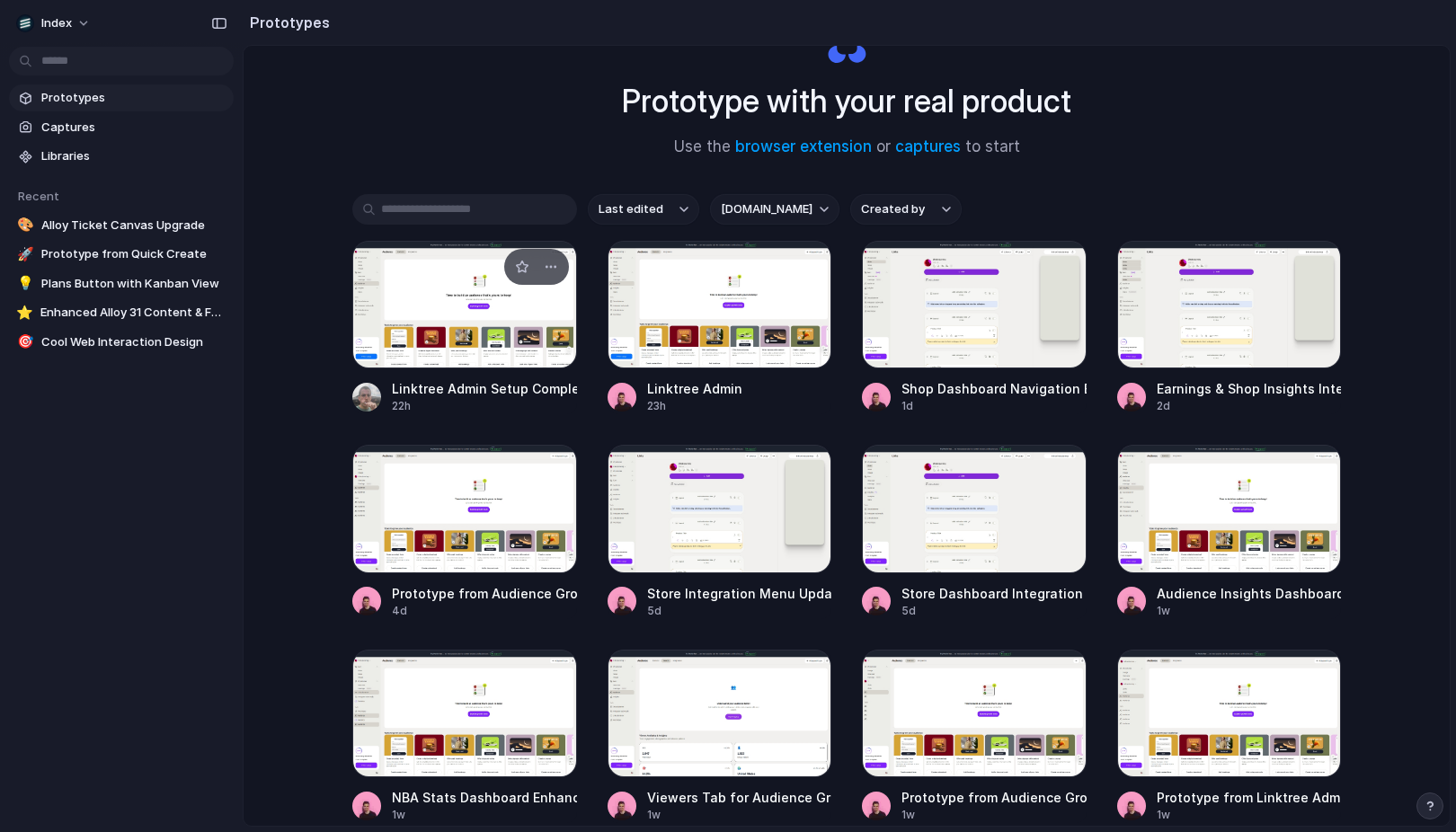
click at [485, 316] on div at bounding box center [465, 304] width 225 height 128
click at [679, 316] on div at bounding box center [720, 304] width 225 height 128
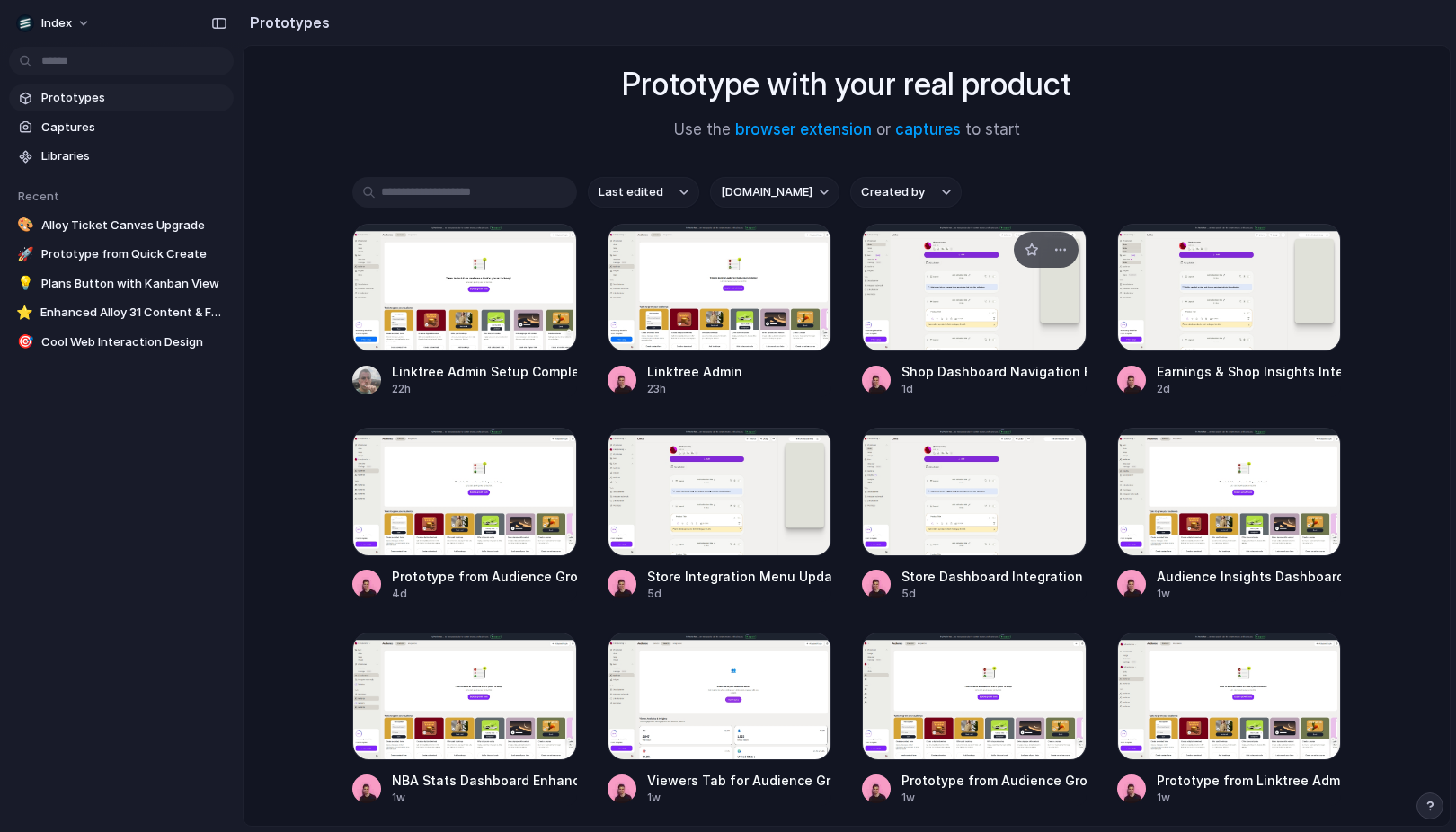
scroll to position [102, 0]
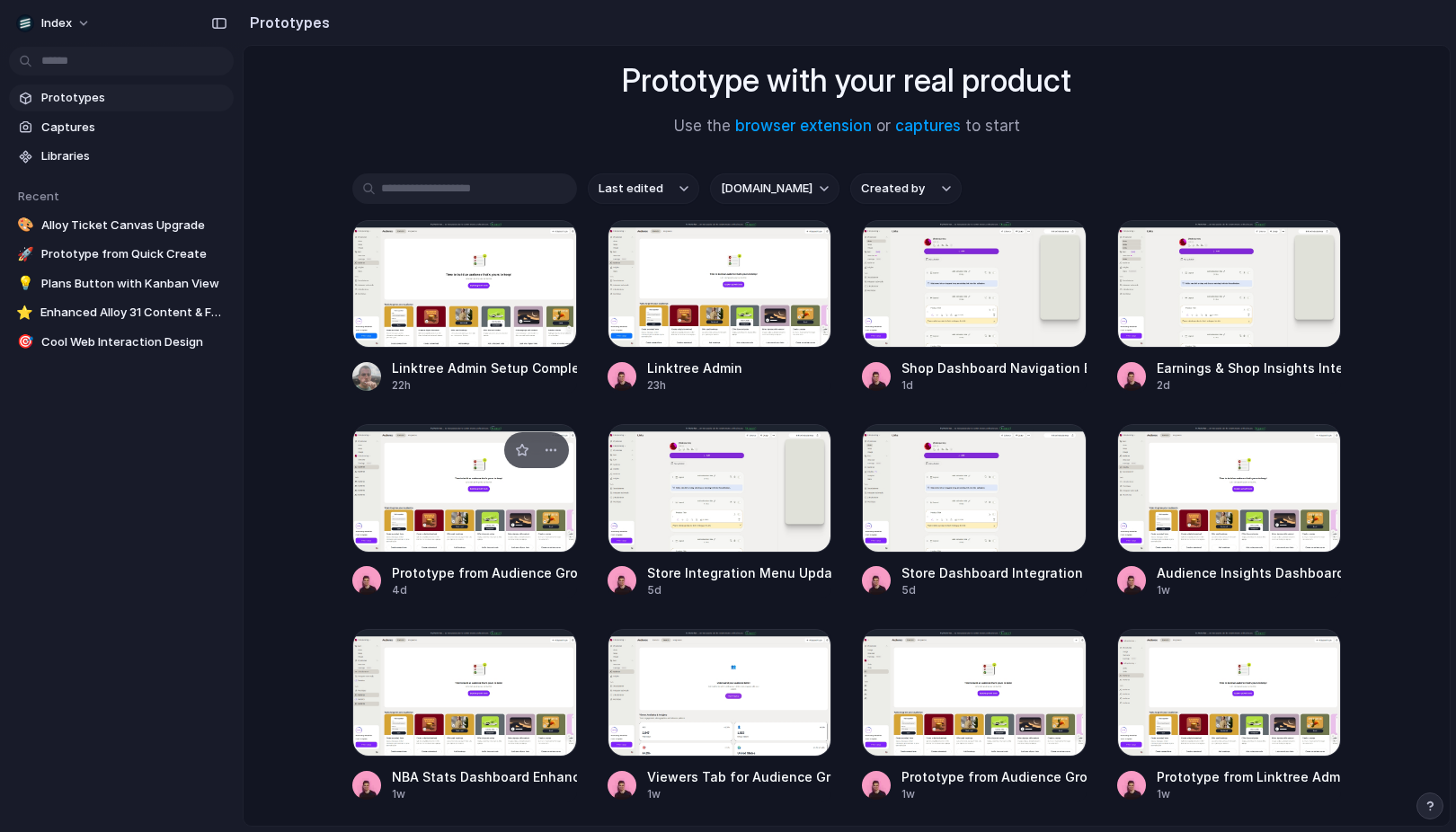
click at [440, 474] on div at bounding box center [465, 488] width 225 height 128
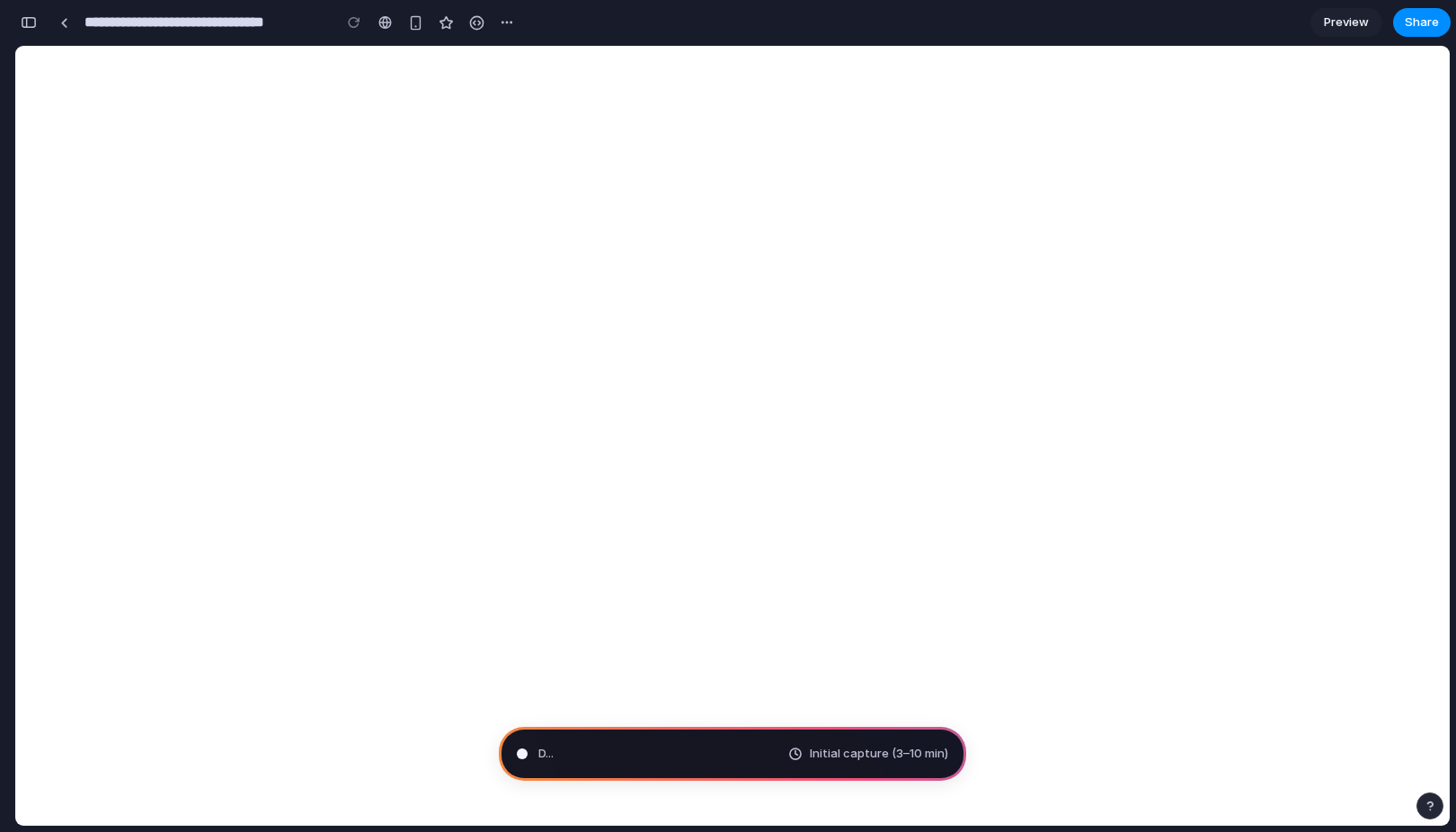
type input "**********"
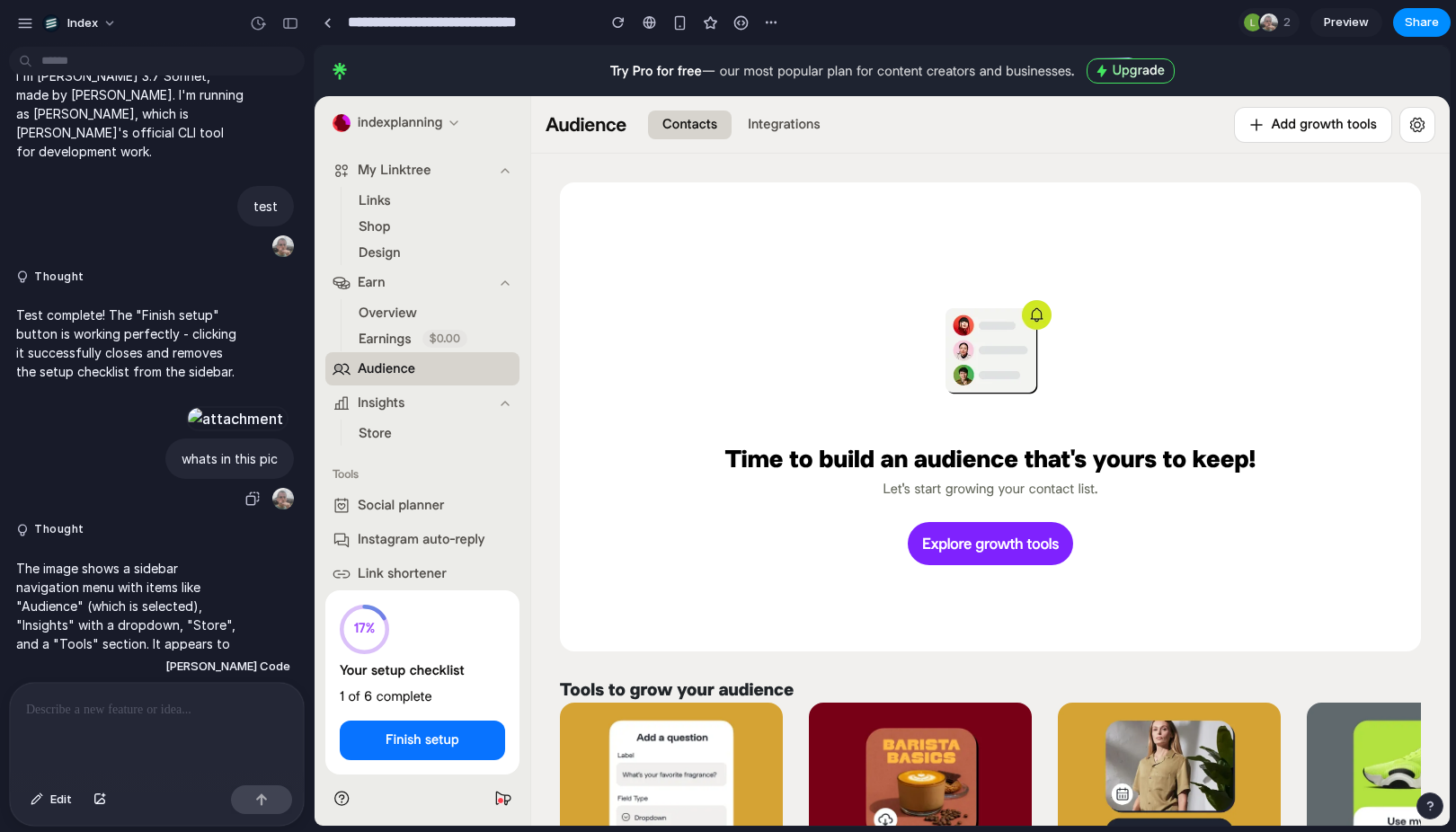
scroll to position [488, 0]
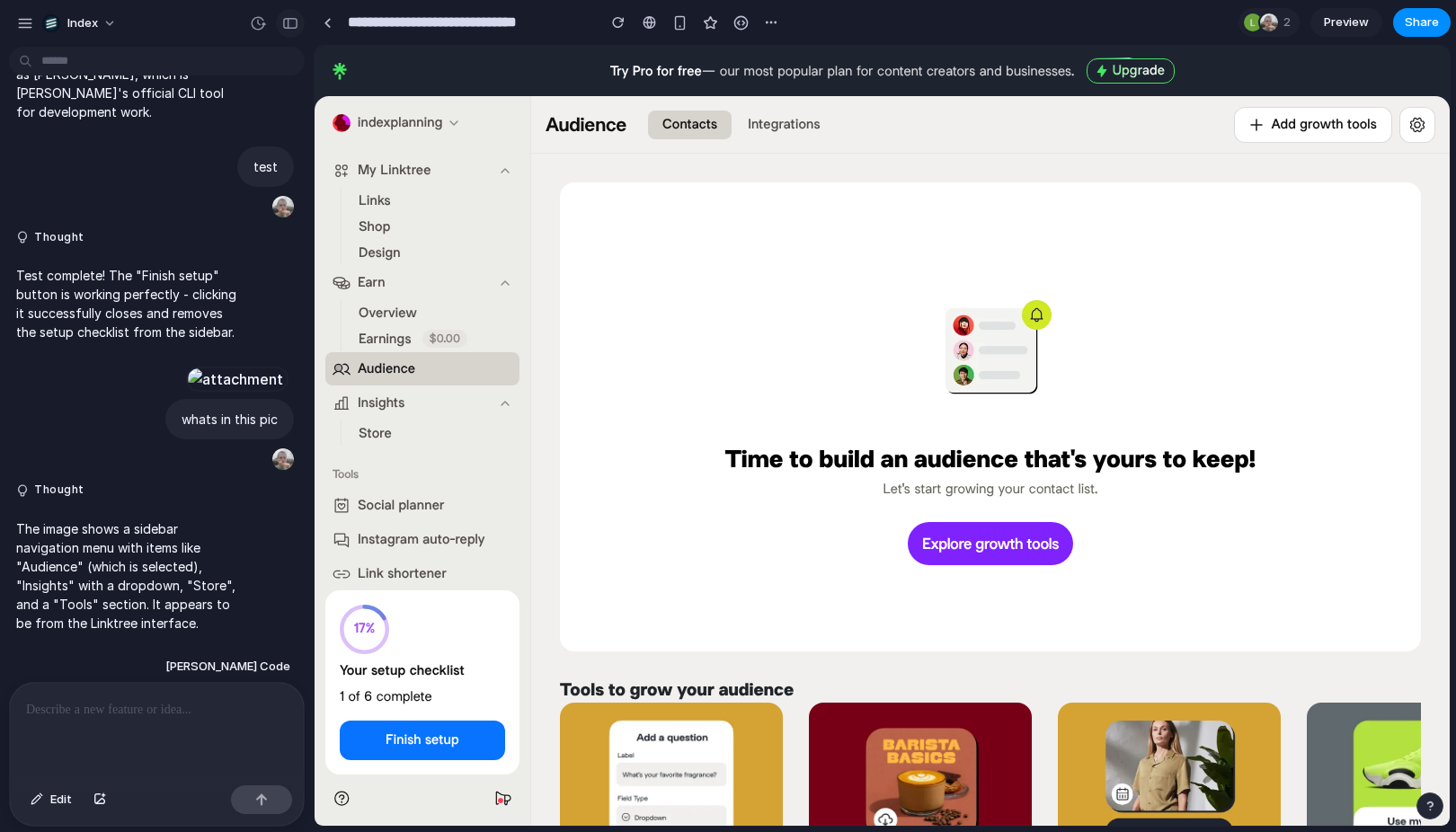
click at [289, 24] on div "button" at bounding box center [291, 24] width 16 height 13
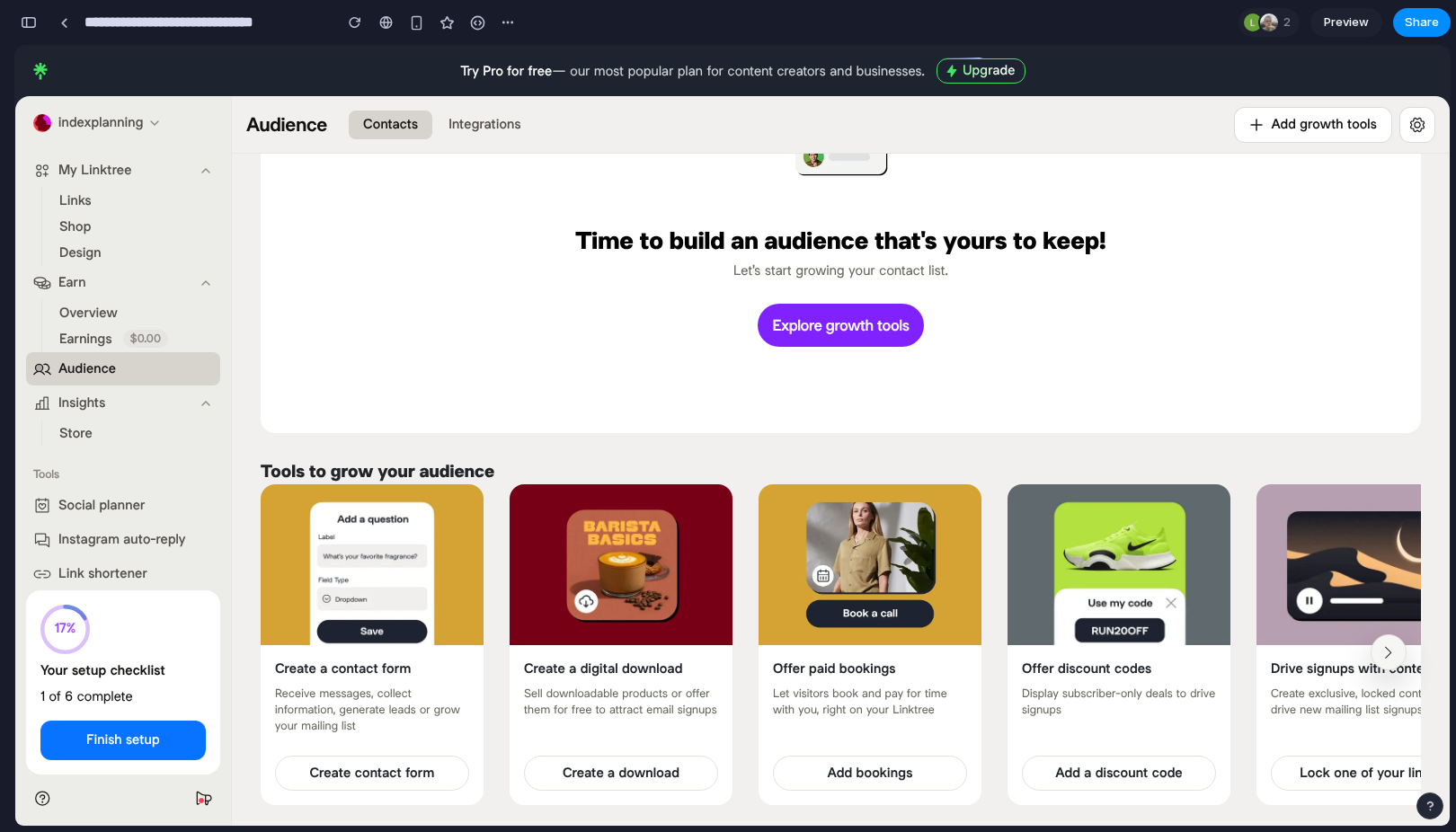
scroll to position [0, 0]
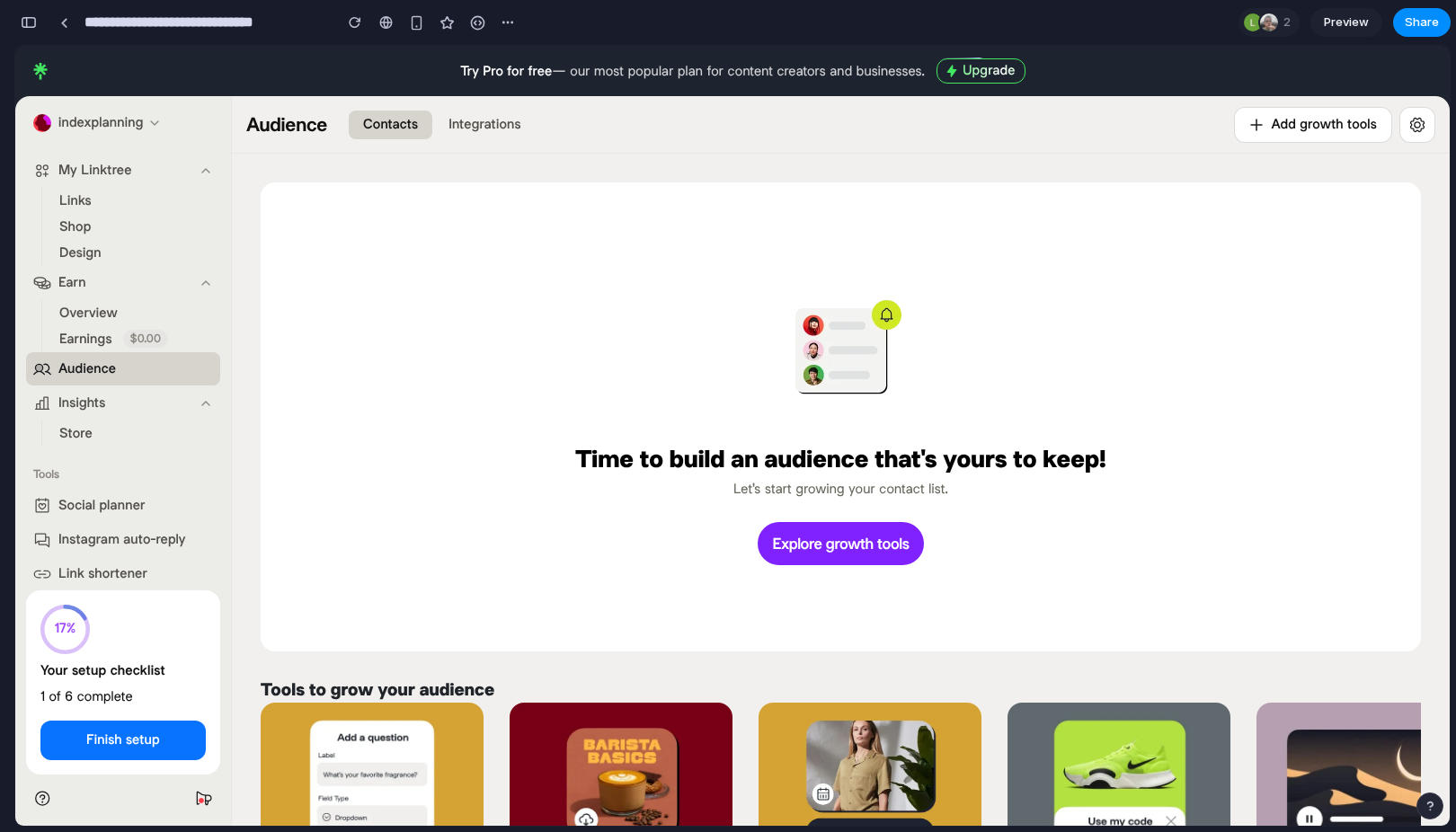
click at [77, 430] on span "Store" at bounding box center [76, 433] width 33 height 19
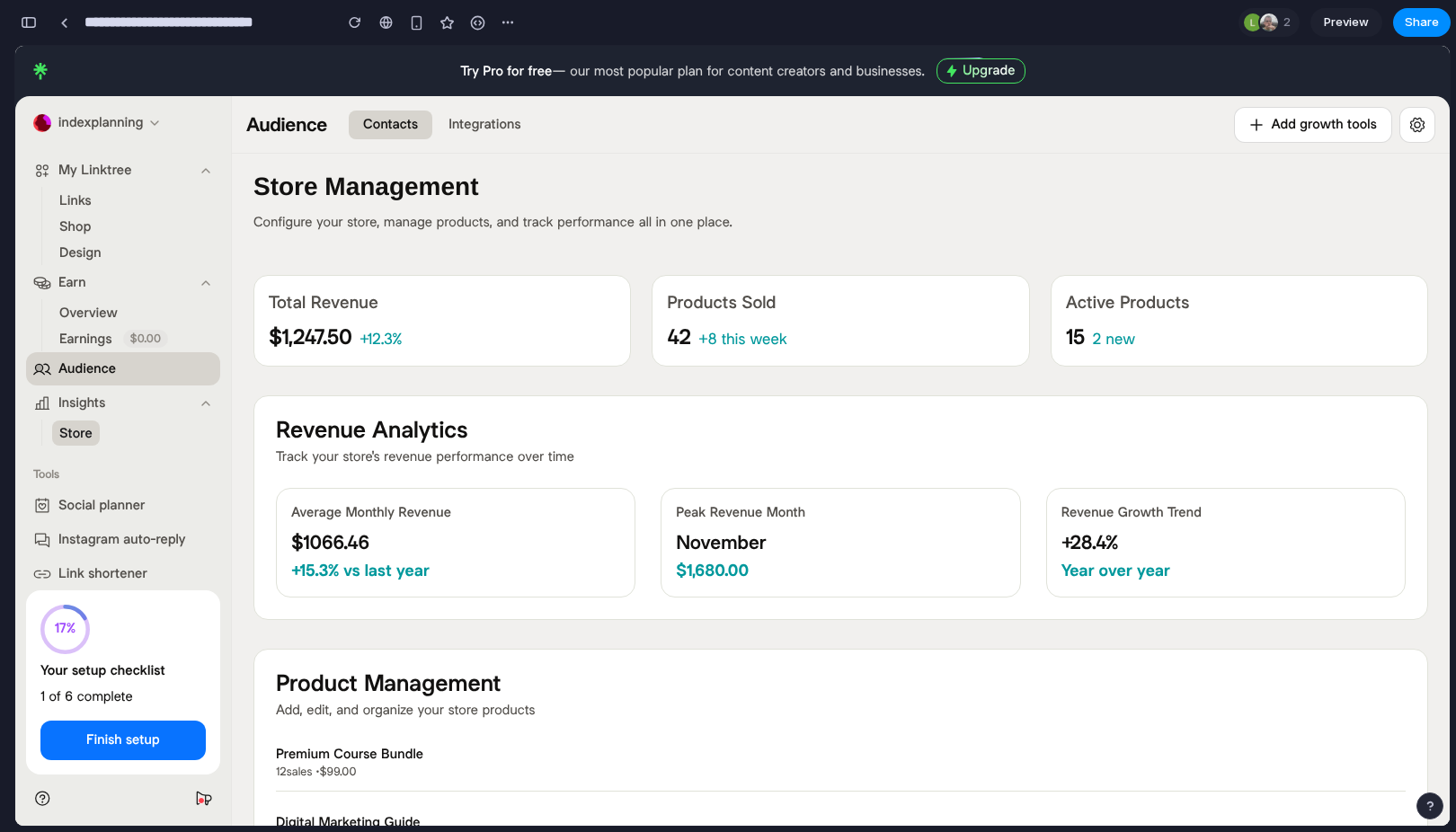
click at [139, 365] on button "Audience" at bounding box center [123, 369] width 194 height 33
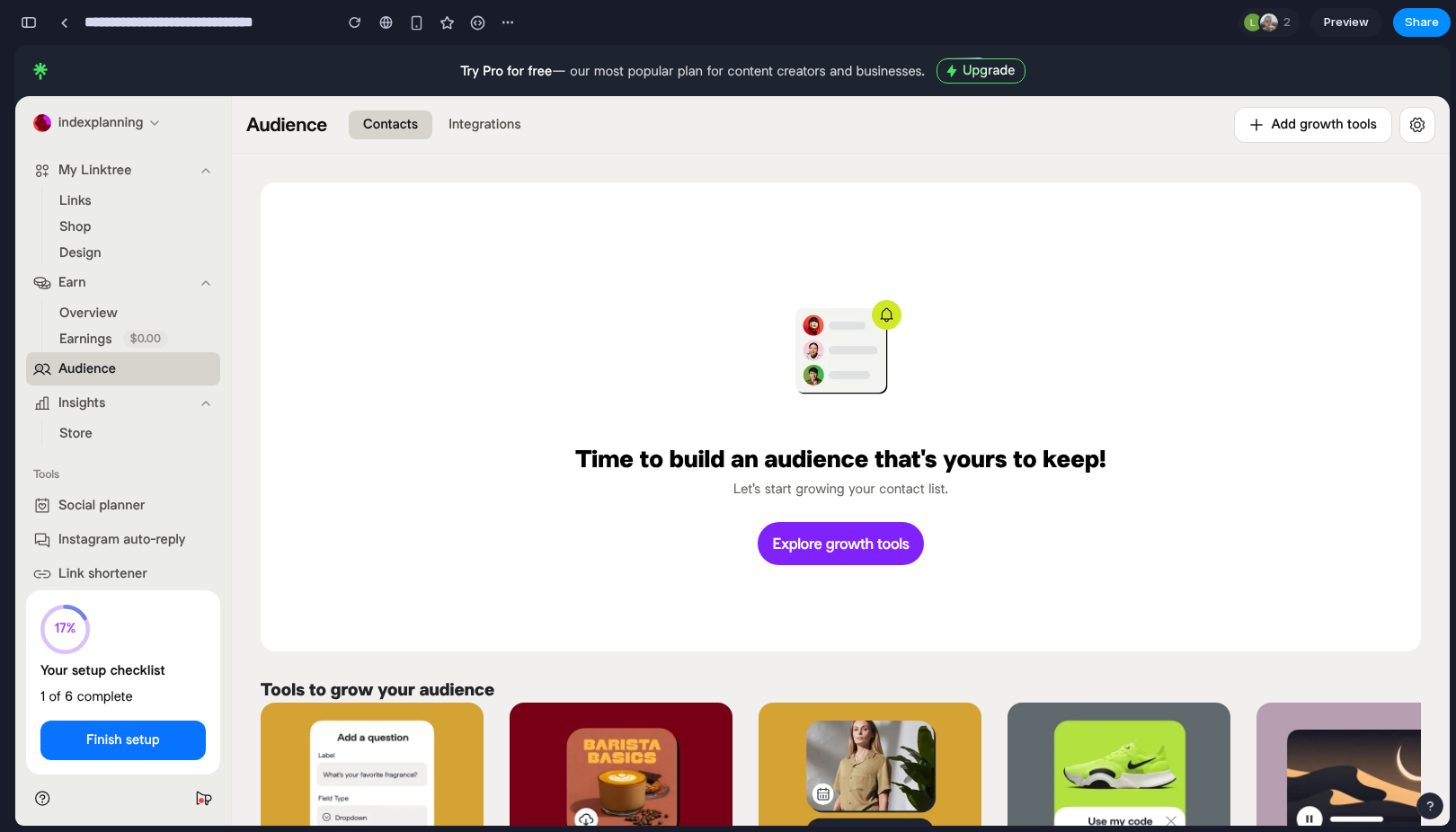
click at [81, 428] on span "Store" at bounding box center [76, 433] width 33 height 19
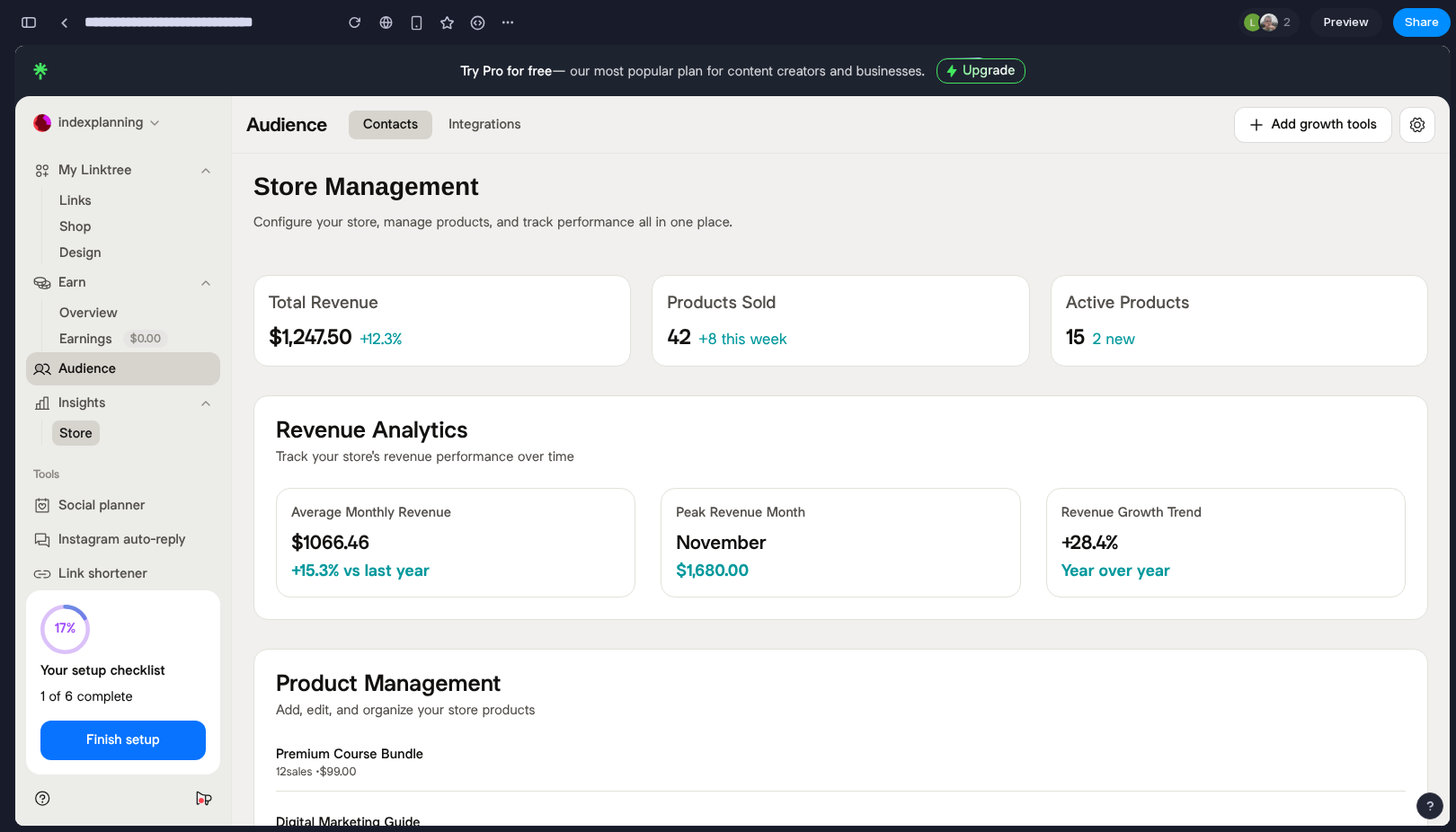
click at [52, 420] on button "Store" at bounding box center [76, 433] width 47 height 26
click at [546, 433] on h2 "Revenue Analytics" at bounding box center [841, 431] width 1130 height 26
